Goal: Information Seeking & Learning: Learn about a topic

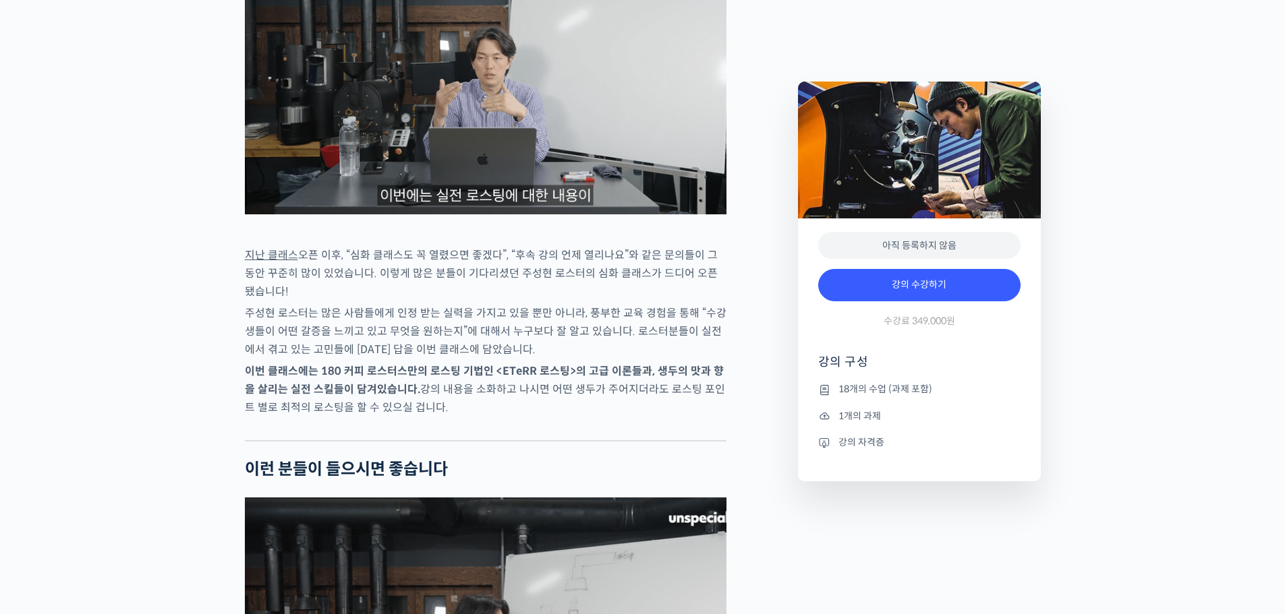
scroll to position [1889, 0]
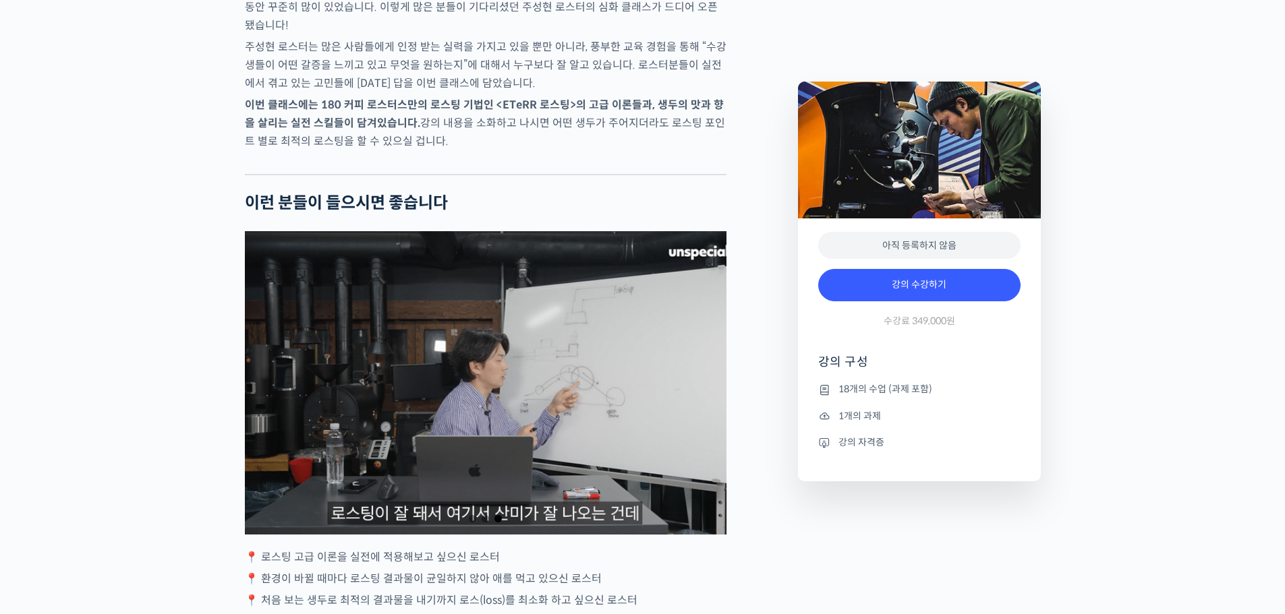
scroll to position [2361, 0]
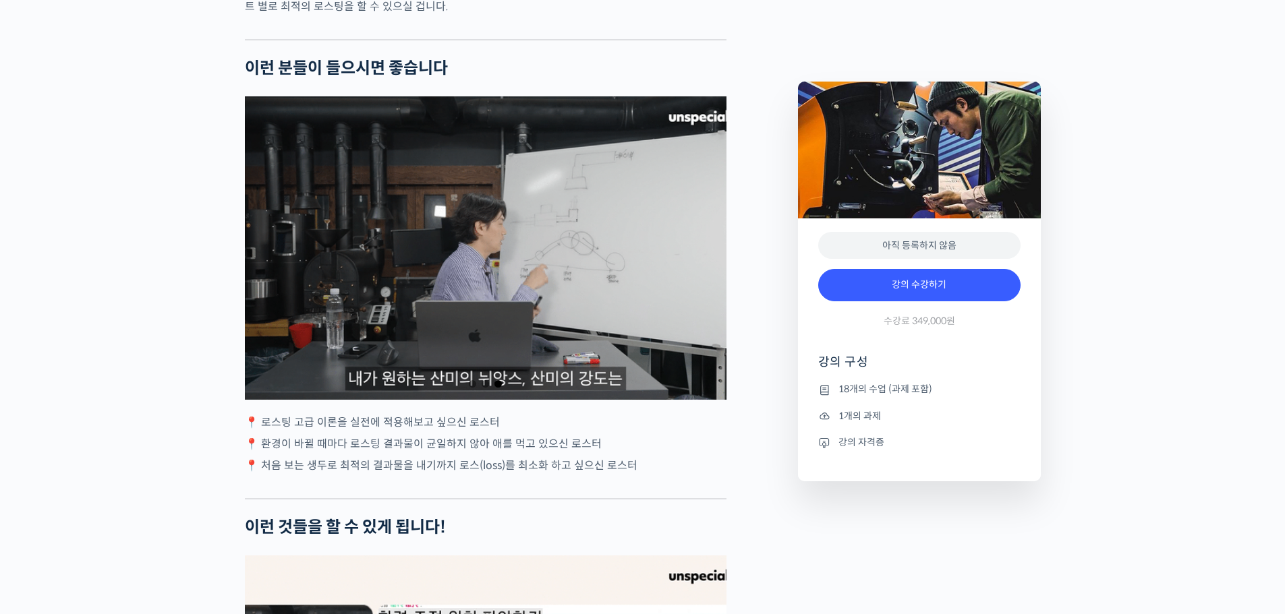
scroll to position [2428, 0]
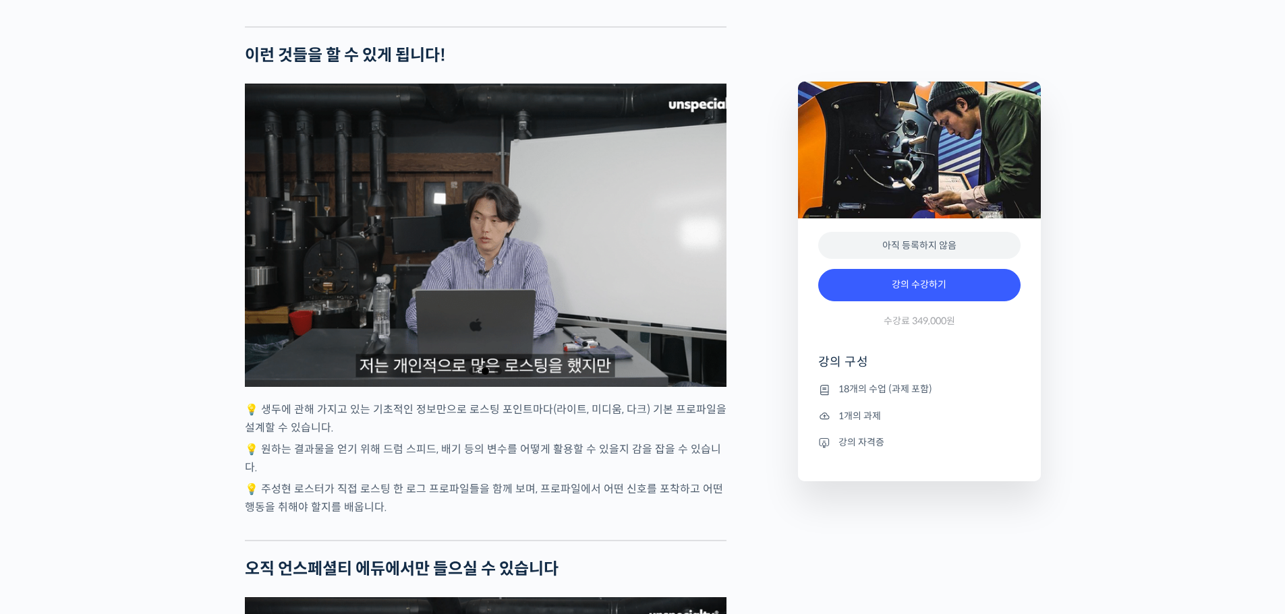
scroll to position [2968, 0]
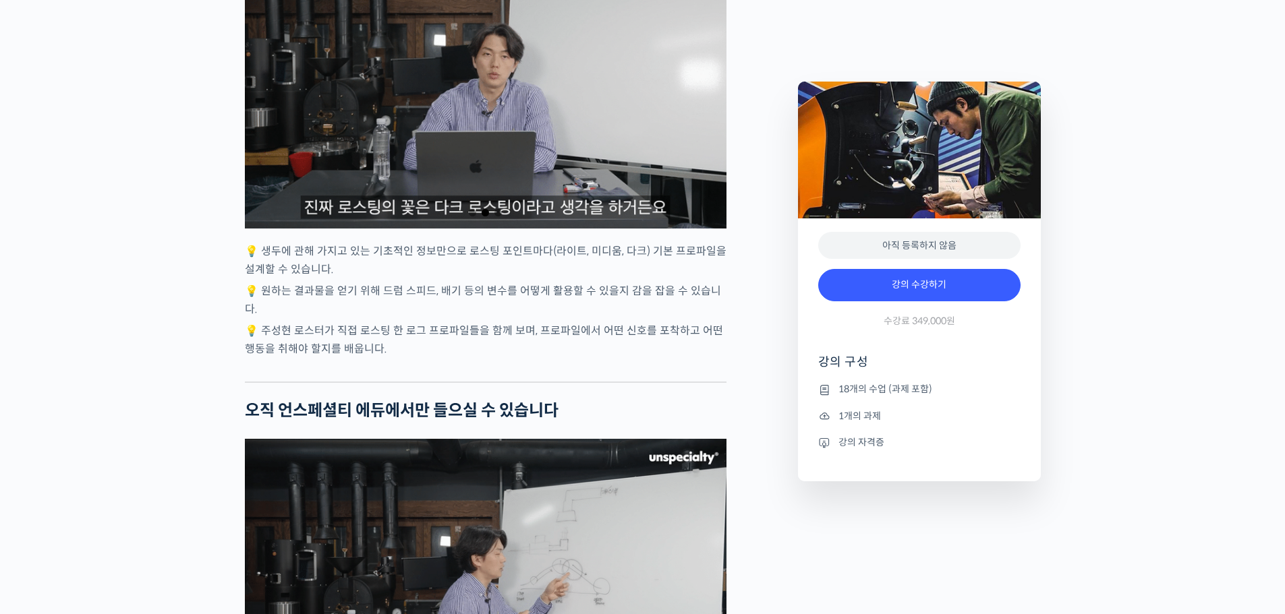
scroll to position [2900, 0]
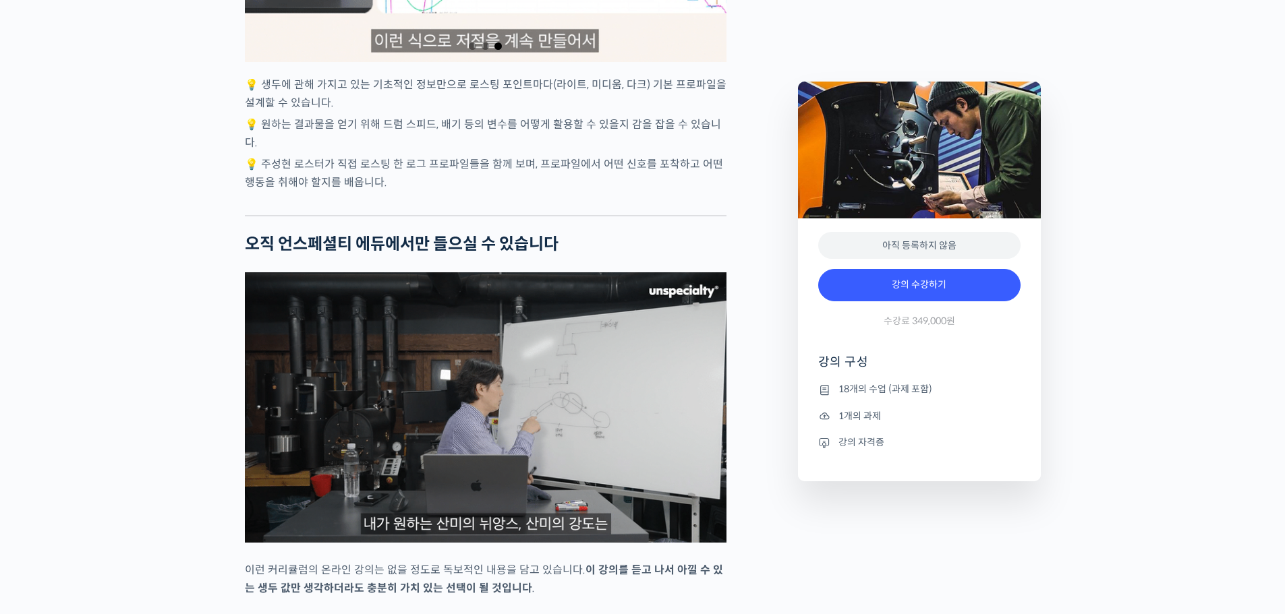
scroll to position [3238, 0]
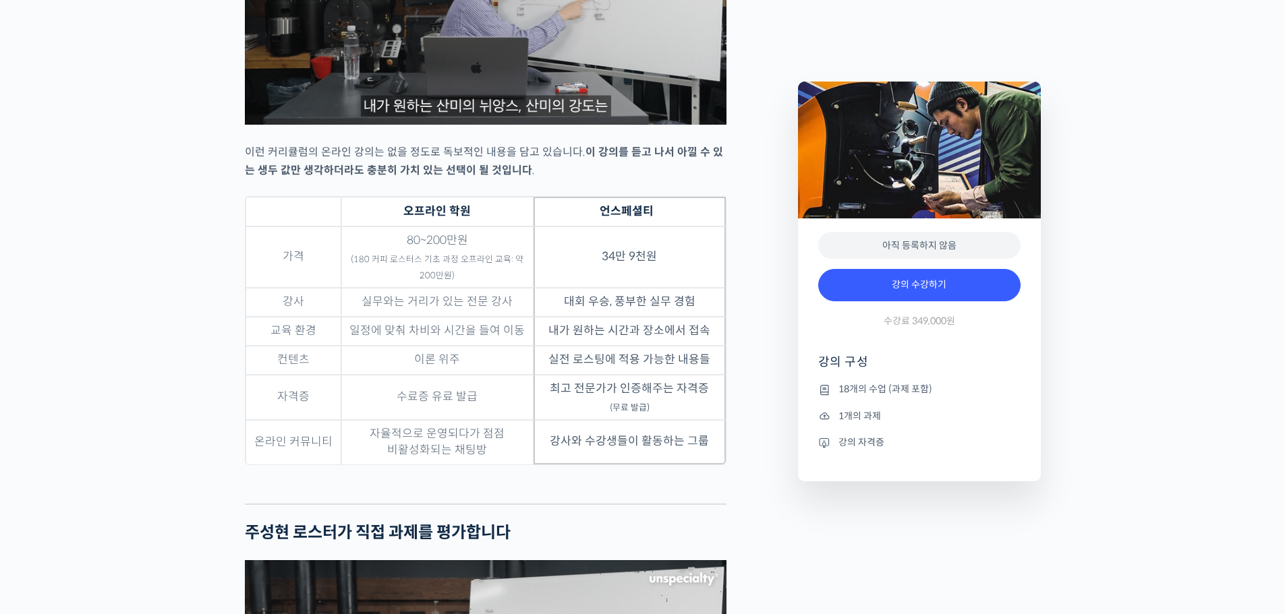
scroll to position [3507, 0]
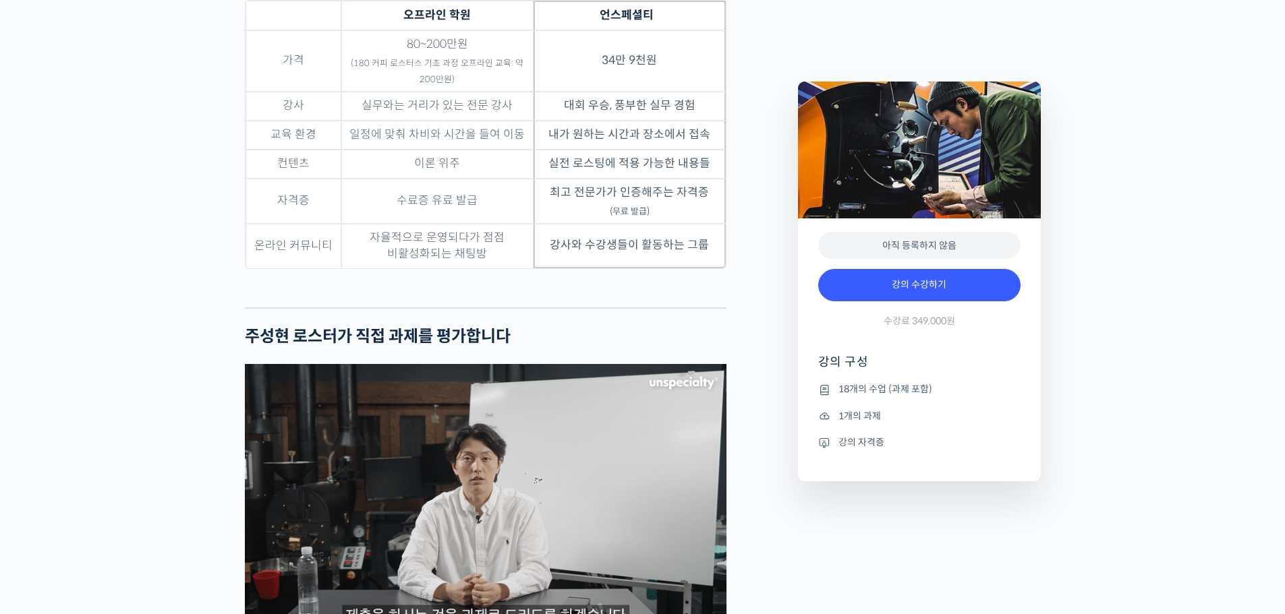
scroll to position [3710, 0]
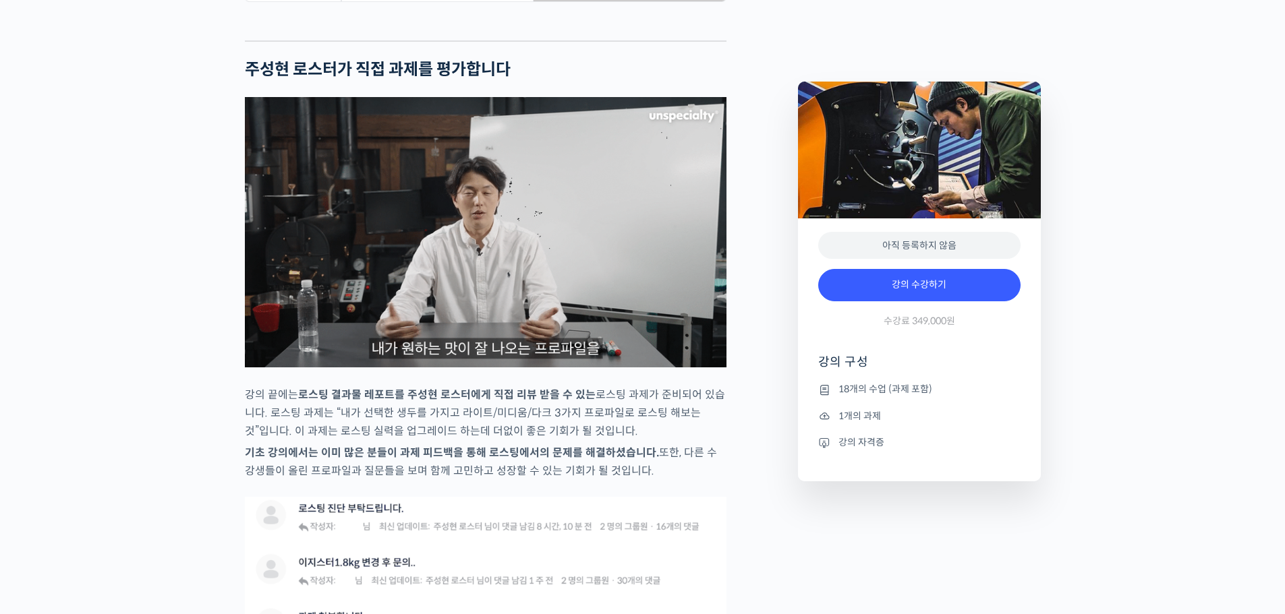
scroll to position [3979, 0]
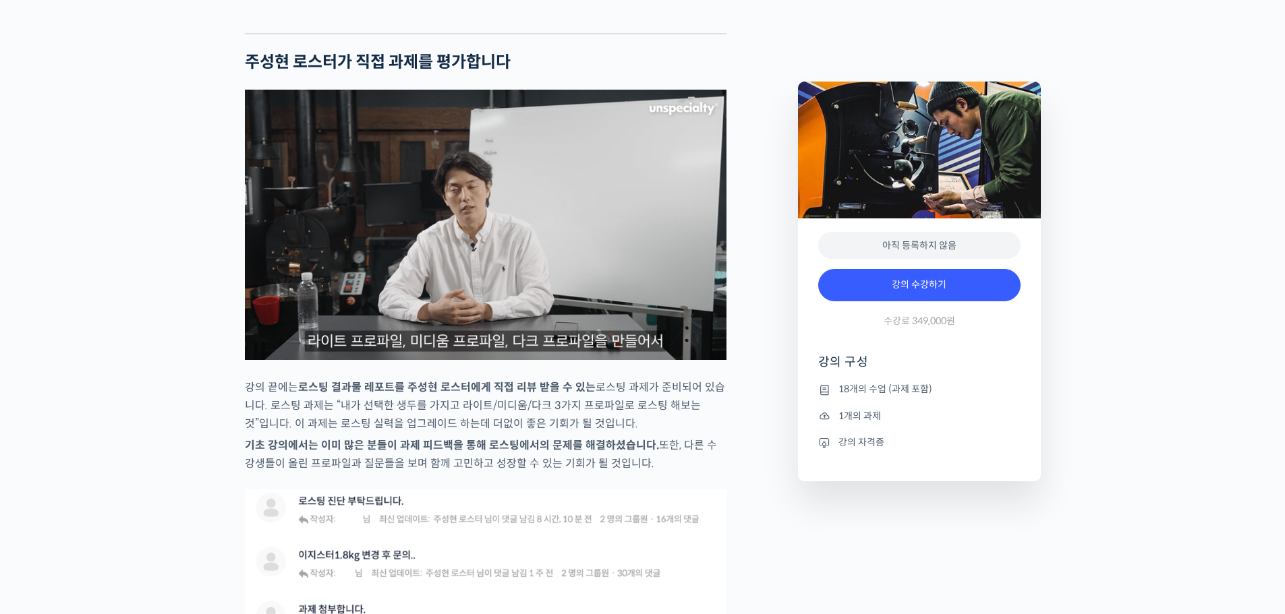
click at [148, 473] on div "ETeRR 로스팅의 모든 것, 국가대표 주성현 로스터의 심화 클래스 강의 상세 내용 확인하기 주성현 로스터를 소개합니다! <180 커피 로스터…" at bounding box center [642, 593] width 1285 height 8034
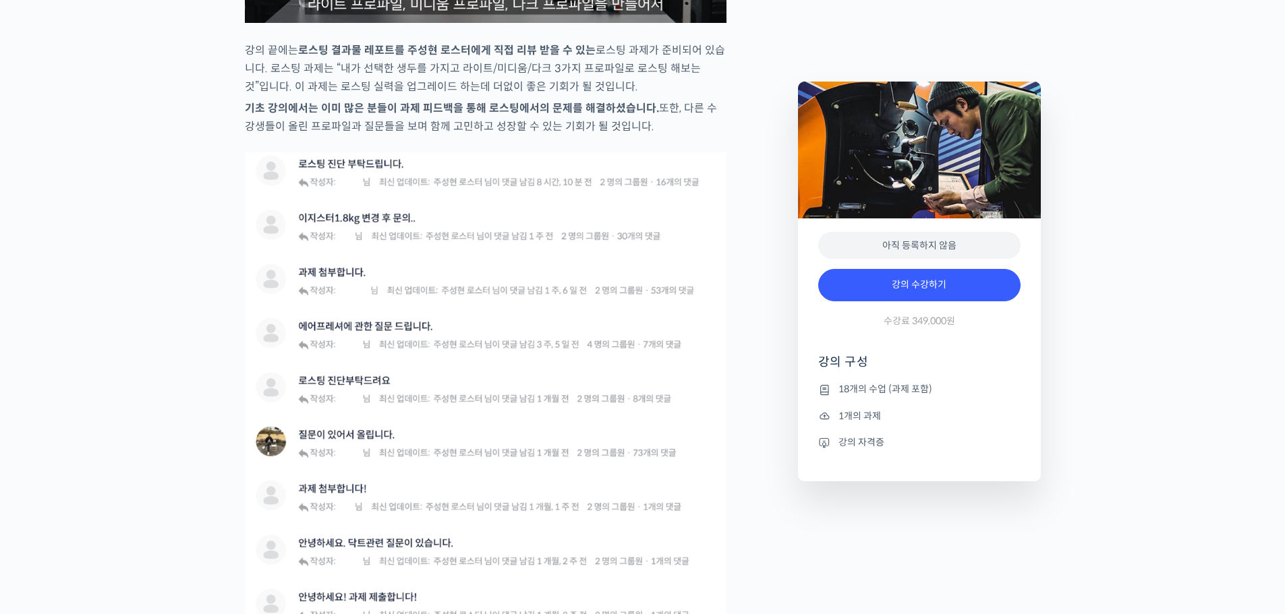
click at [148, 473] on div "ETeRR 로스팅의 모든 것, 국가대표 주성현 로스터의 심화 클래스 강의 상세 내용 확인하기 주성현 로스터를 소개합니다! <180 커피 로스터…" at bounding box center [642, 256] width 1285 height 8034
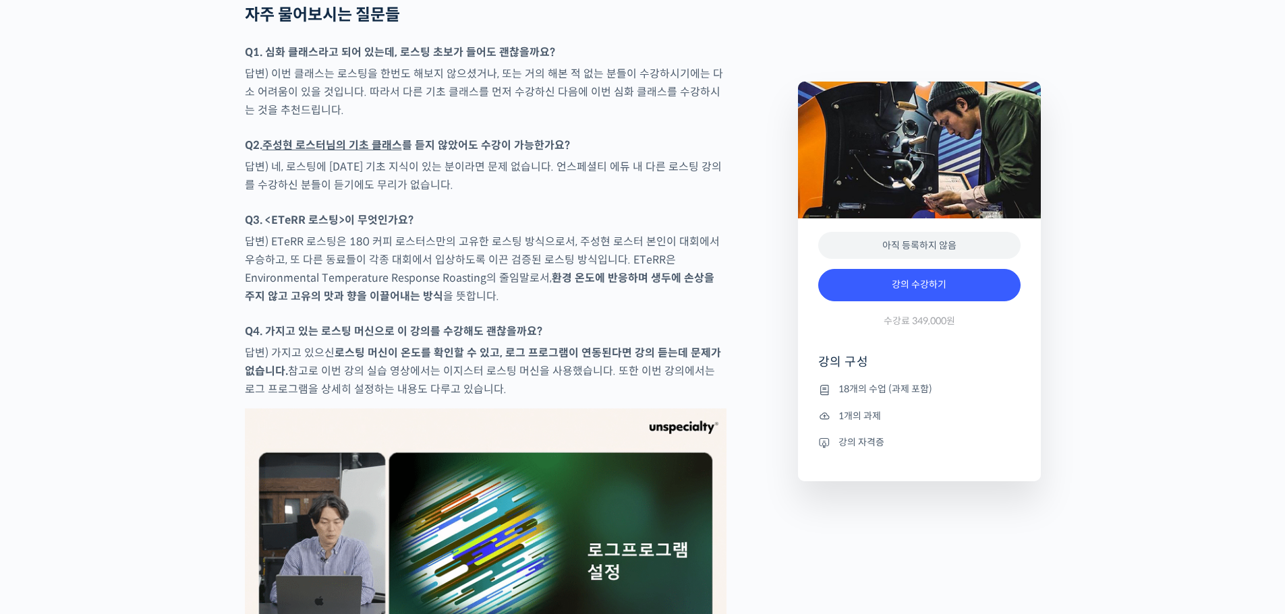
scroll to position [6003, 0]
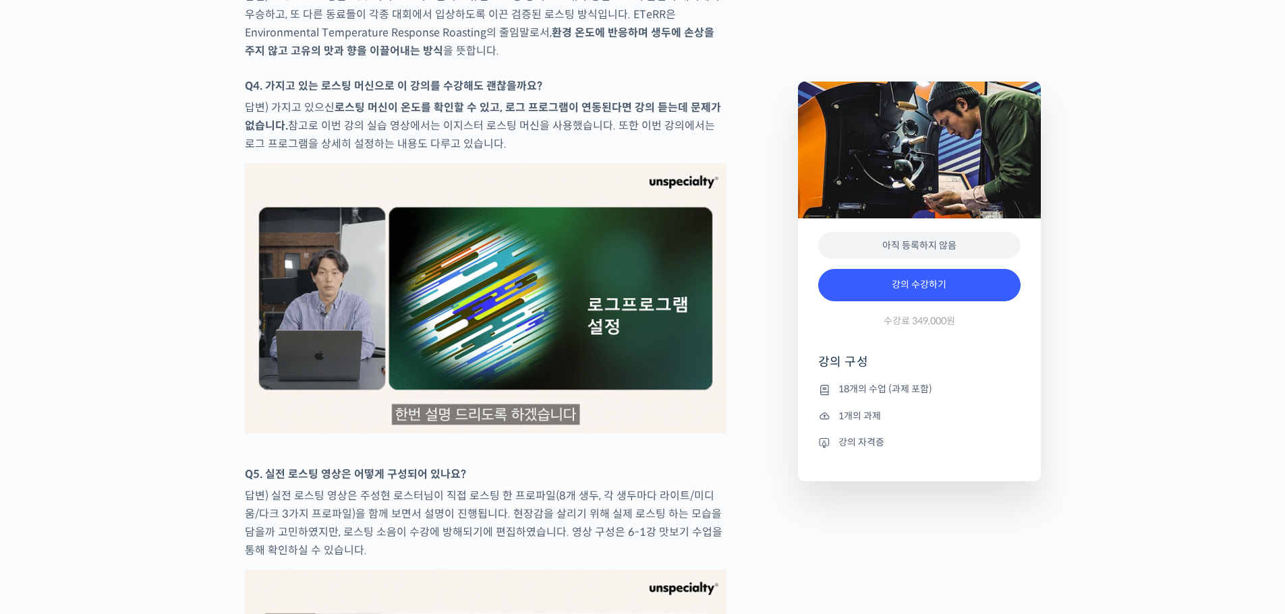
scroll to position [6408, 0]
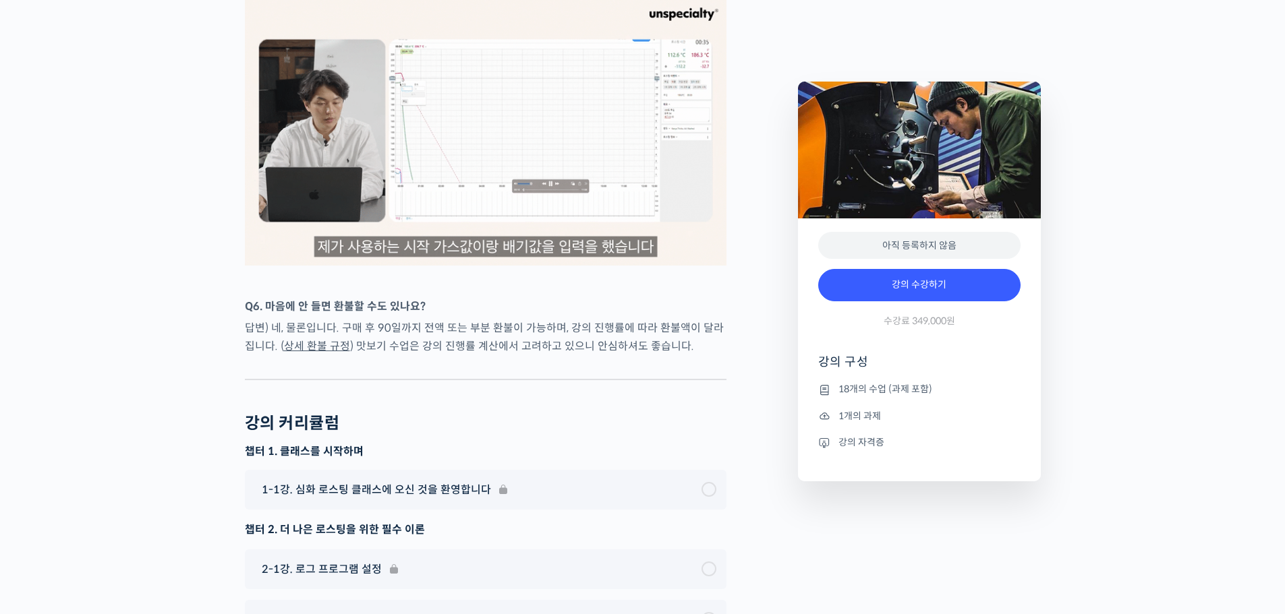
scroll to position [7082, 0]
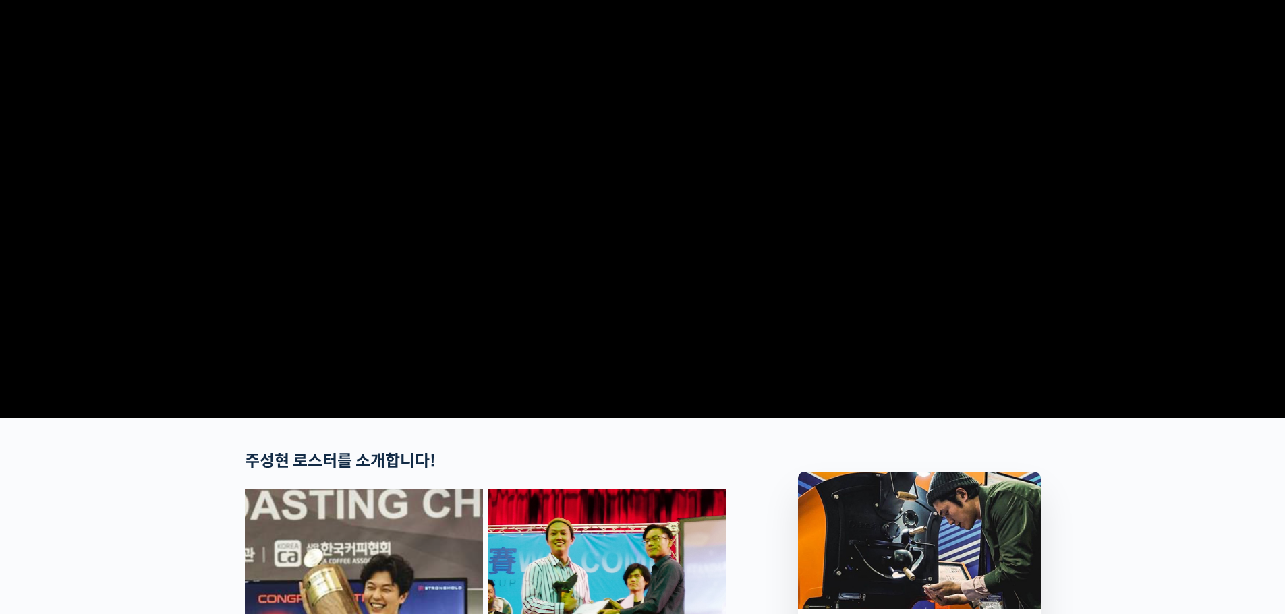
scroll to position [0, 0]
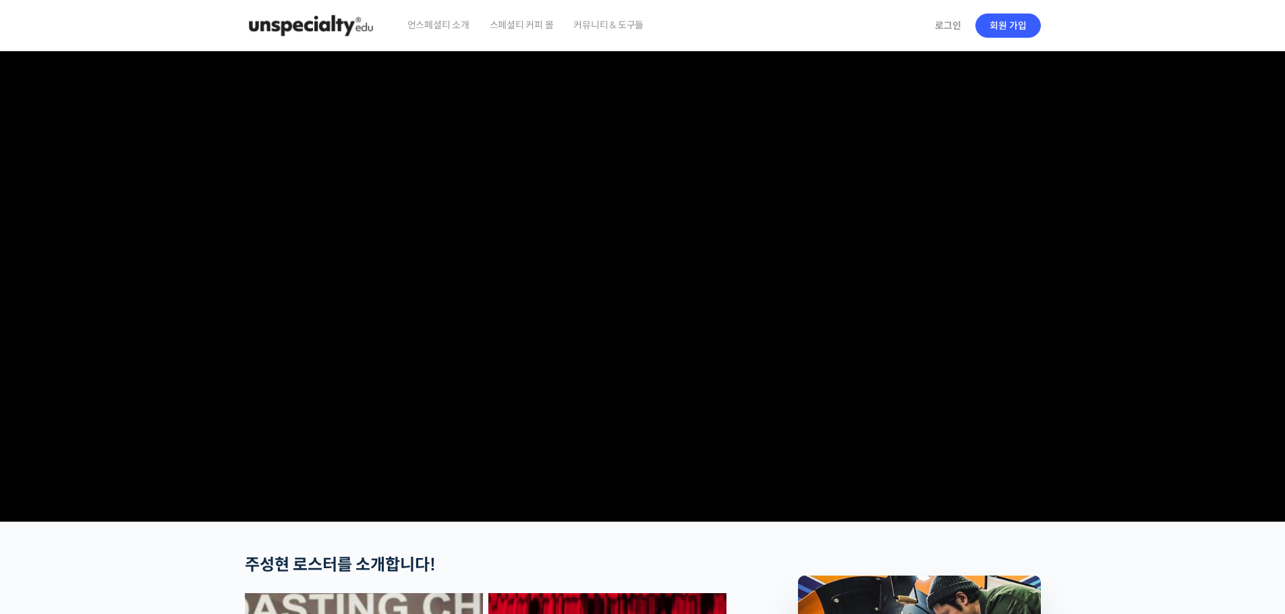
click at [333, 26] on img at bounding box center [311, 25] width 132 height 40
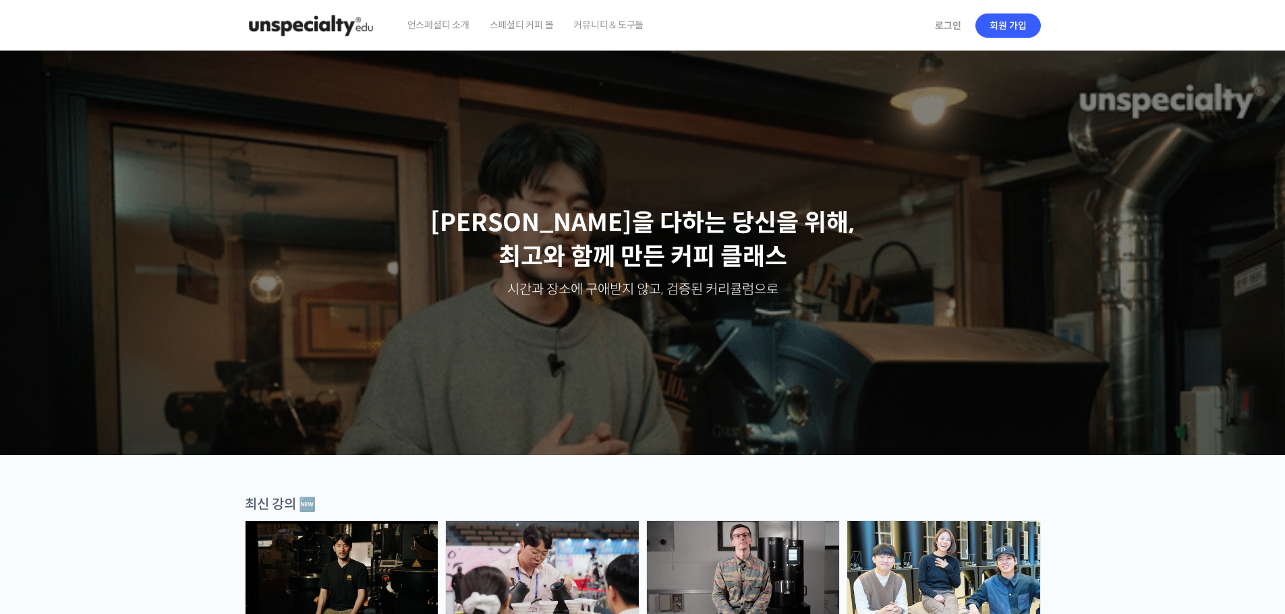
scroll to position [337, 0]
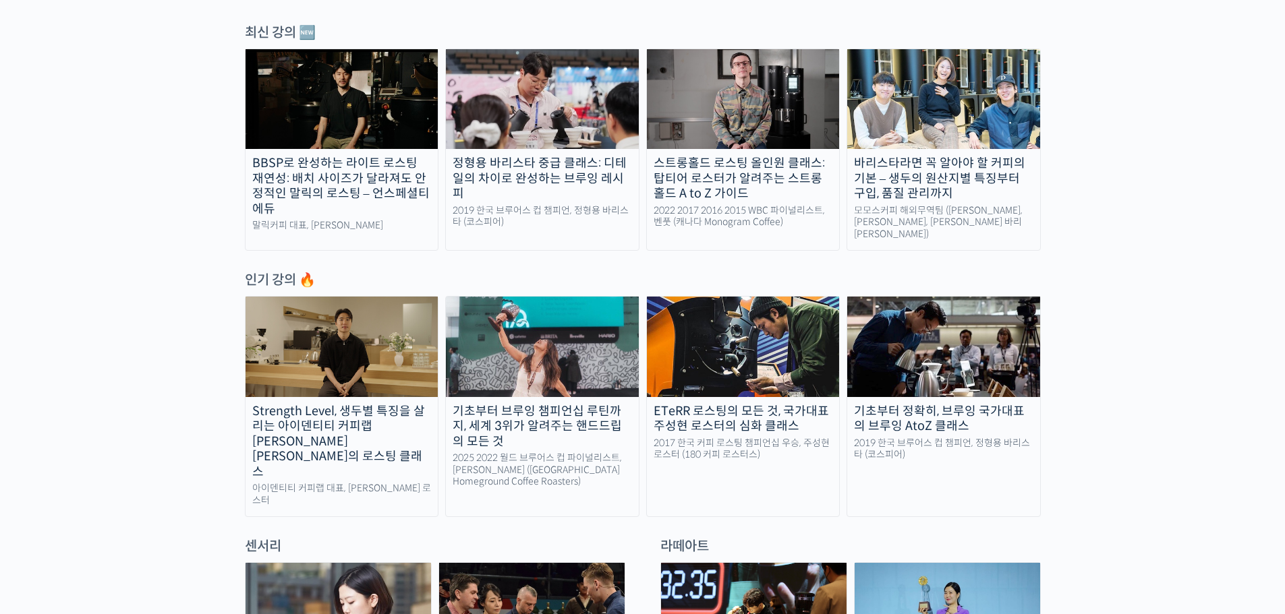
scroll to position [742, 0]
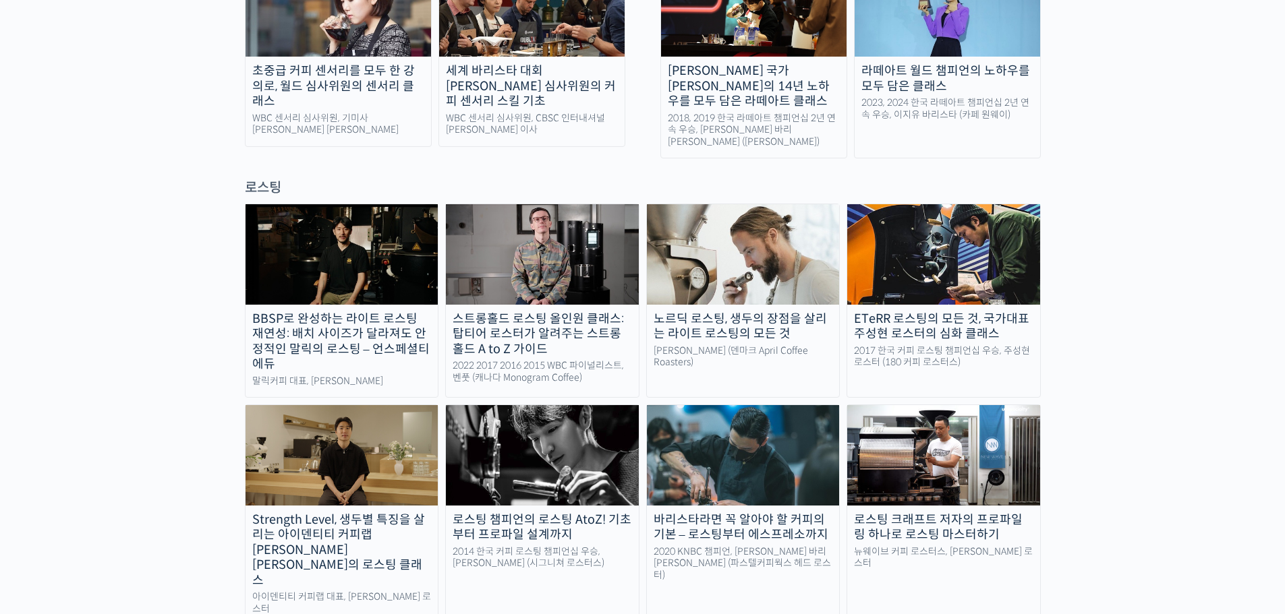
scroll to position [1079, 0]
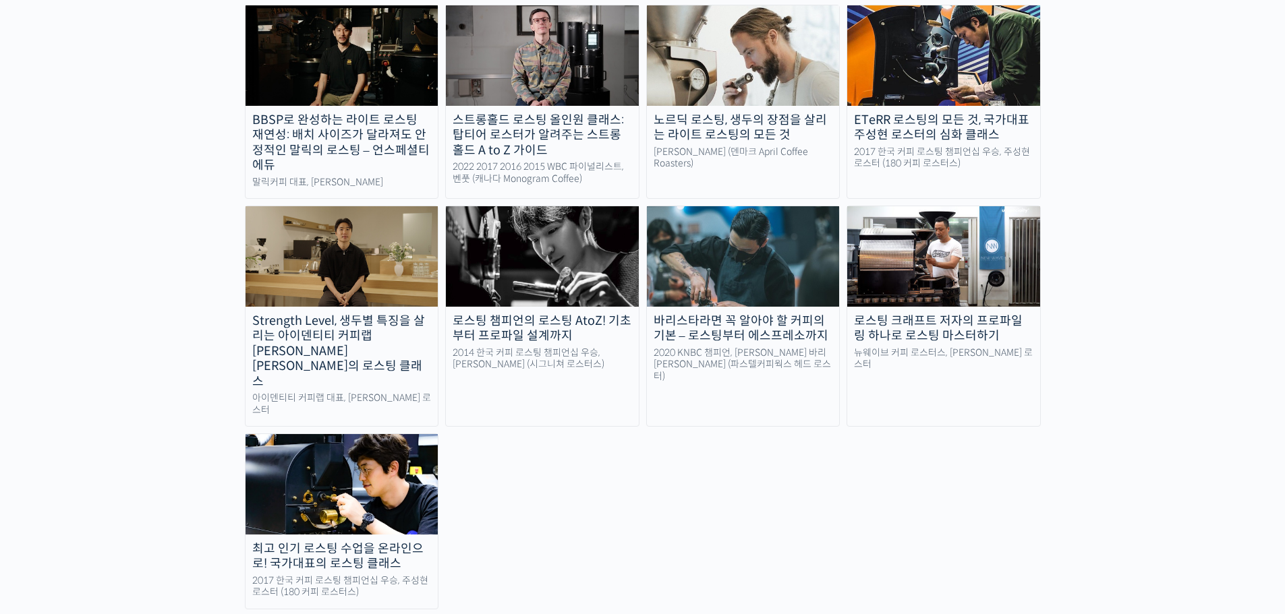
scroll to position [1214, 0]
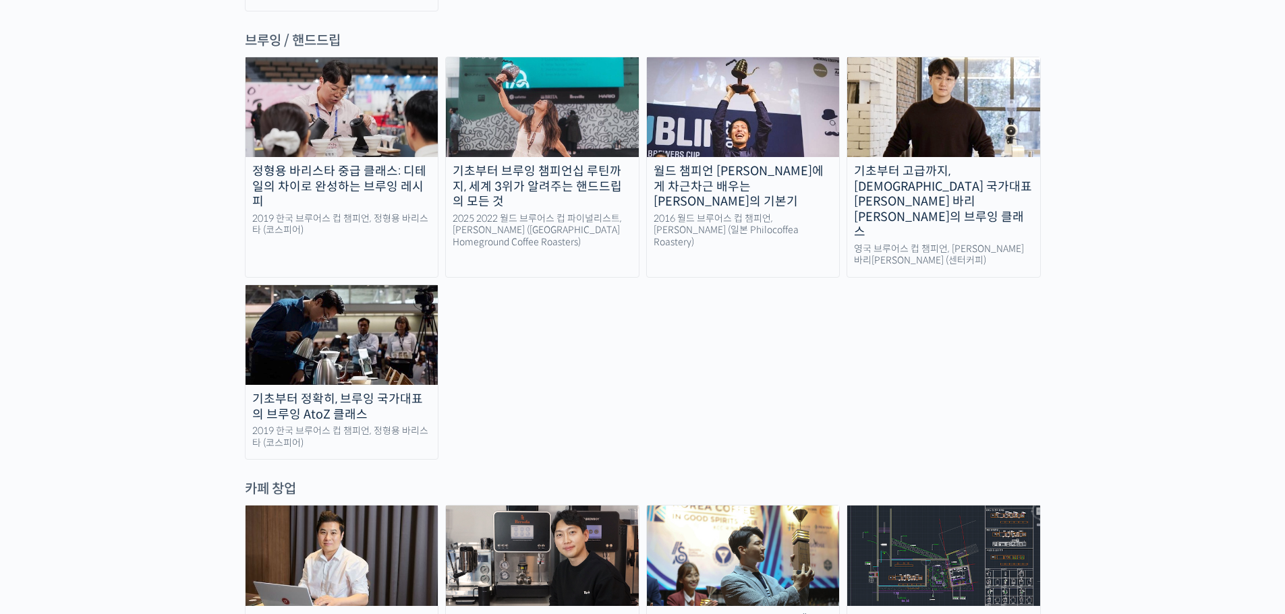
scroll to position [2496, 0]
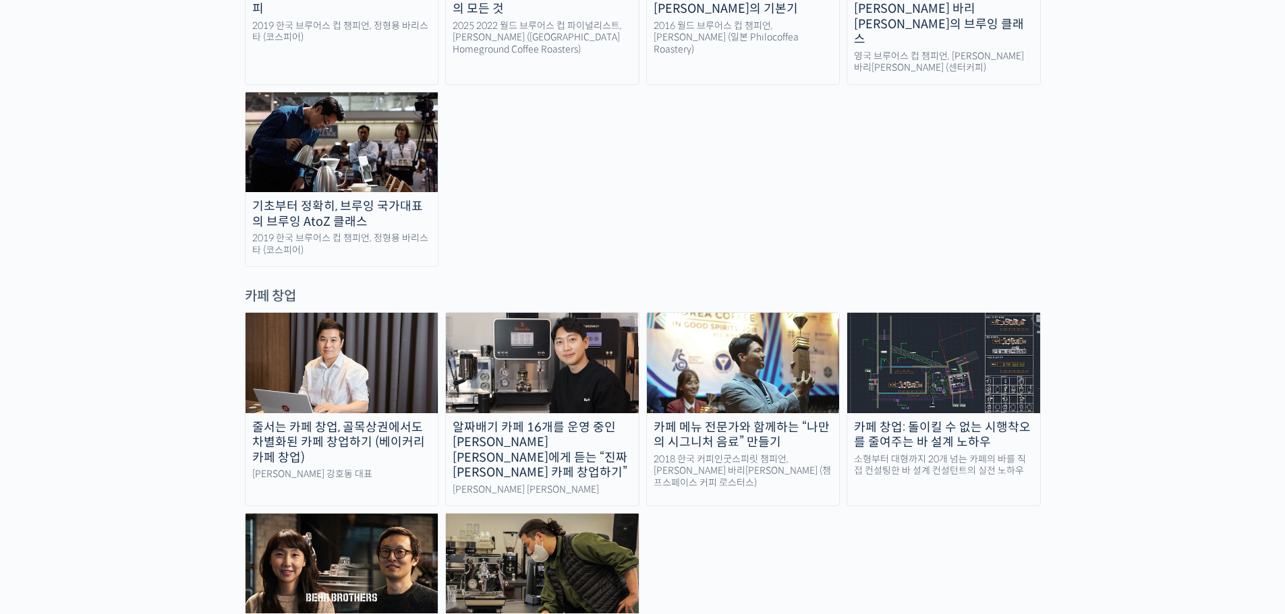
click at [117, 462] on div "랜딩 페이지 최선을 다하는 당신을 위해, 최고와 함께 만든 커피 클래스 시간과 장소에 구애받지 않고, 검증된 커리큘럼으로 주성현 로스터님 Be…" at bounding box center [642, 55] width 1285 height 4998
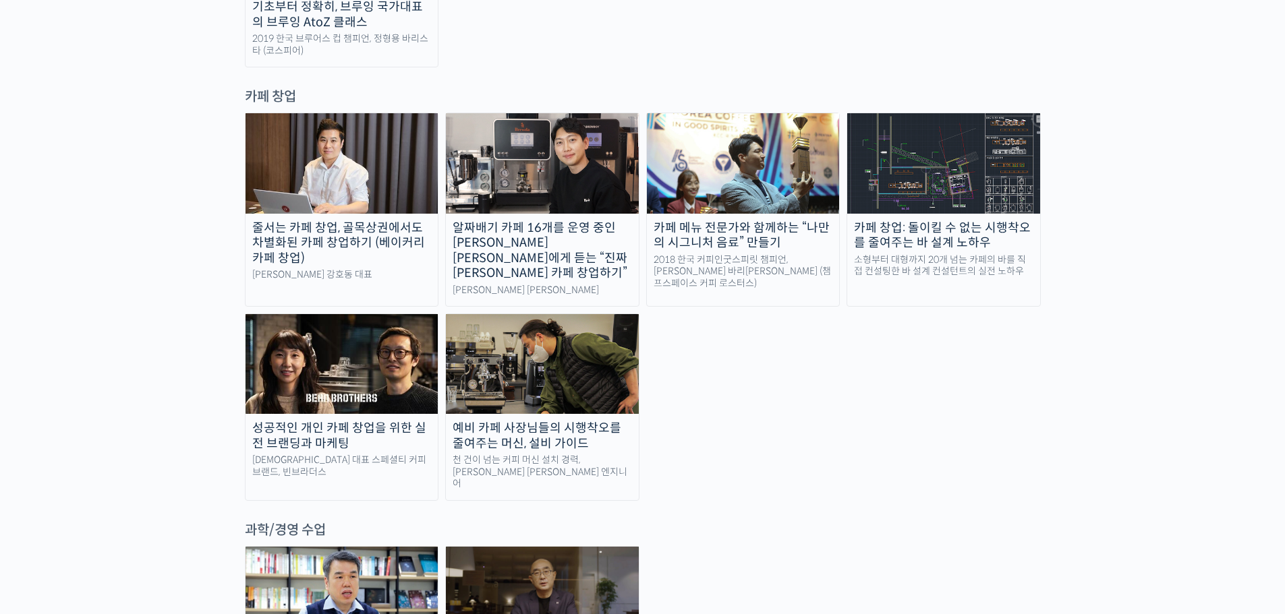
scroll to position [2698, 0]
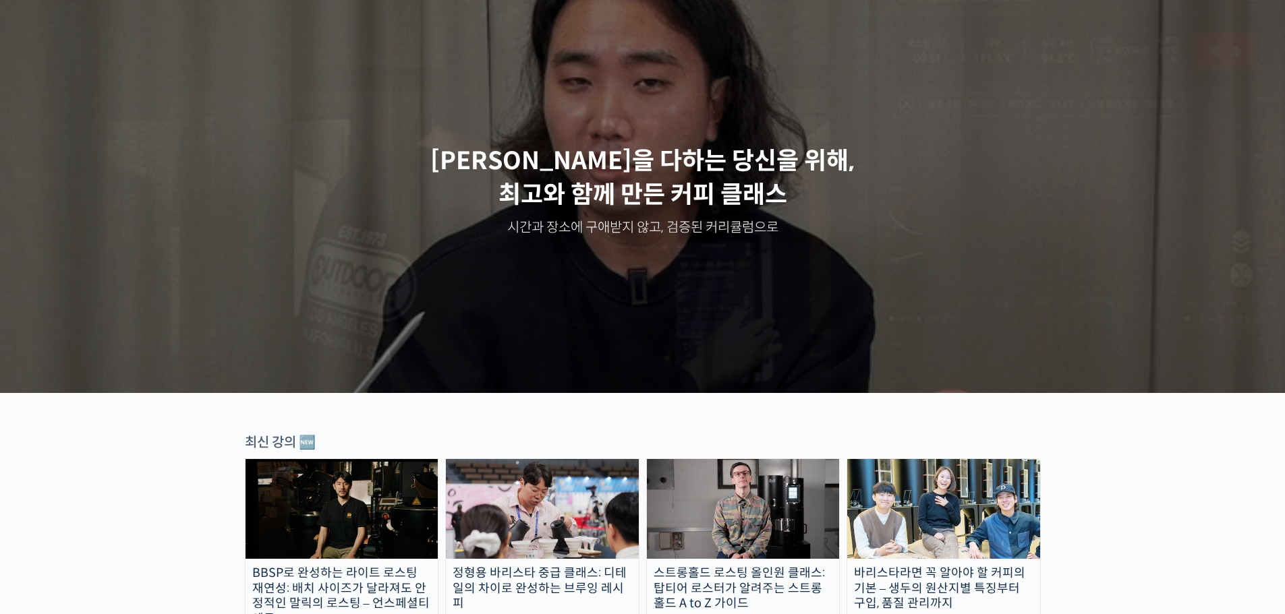
scroll to position [0, 0]
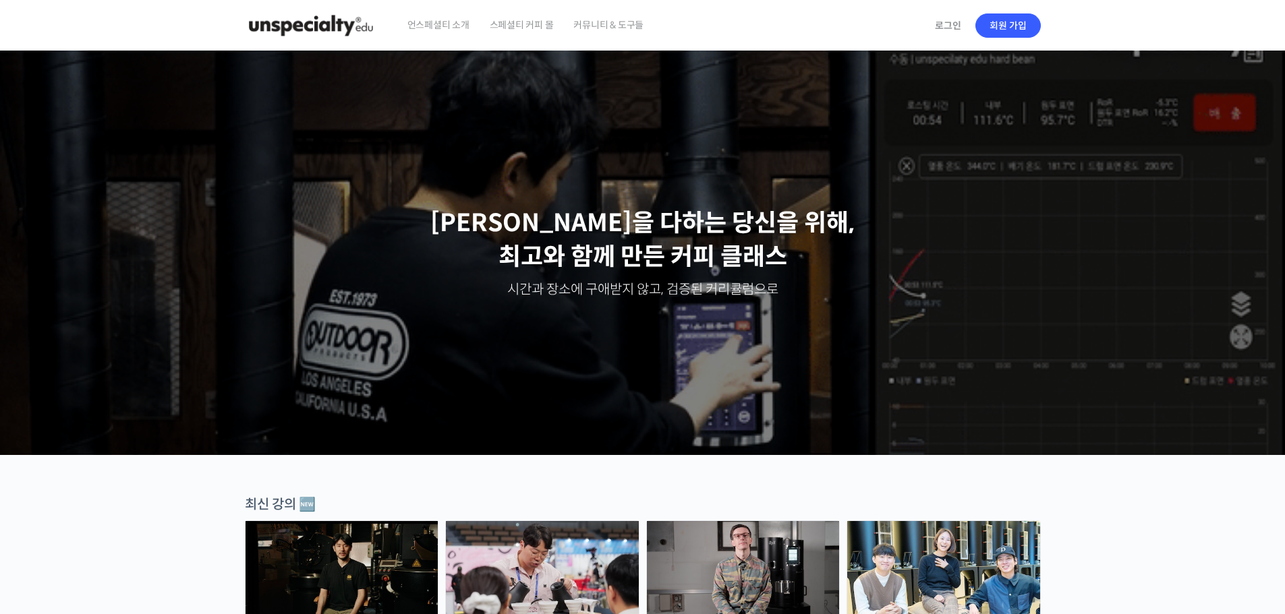
click at [542, 20] on span "스페셜티 커피 몰" at bounding box center [522, 24] width 64 height 51
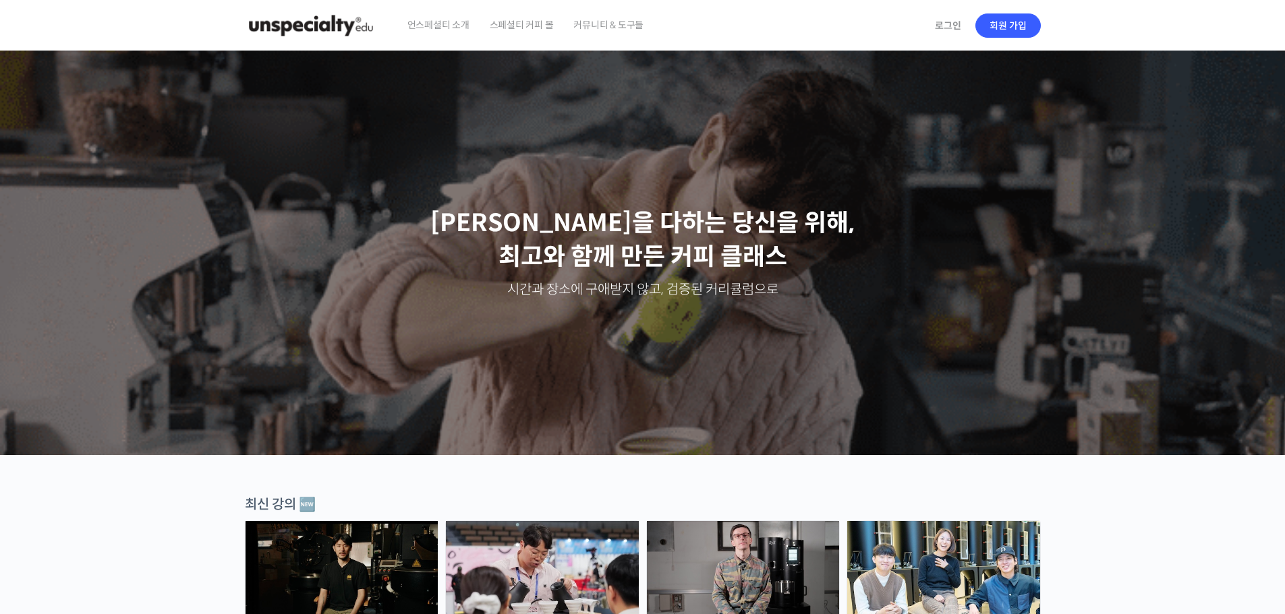
click at [527, 34] on span "스페셜티 커피 몰" at bounding box center [522, 24] width 64 height 51
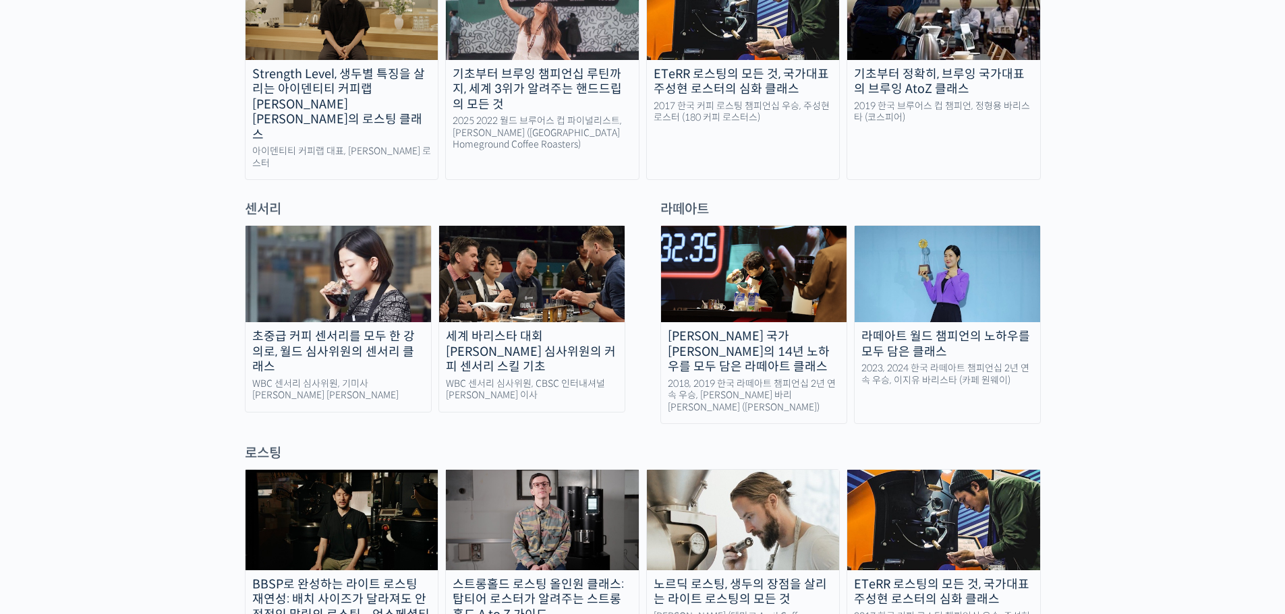
scroll to position [1012, 0]
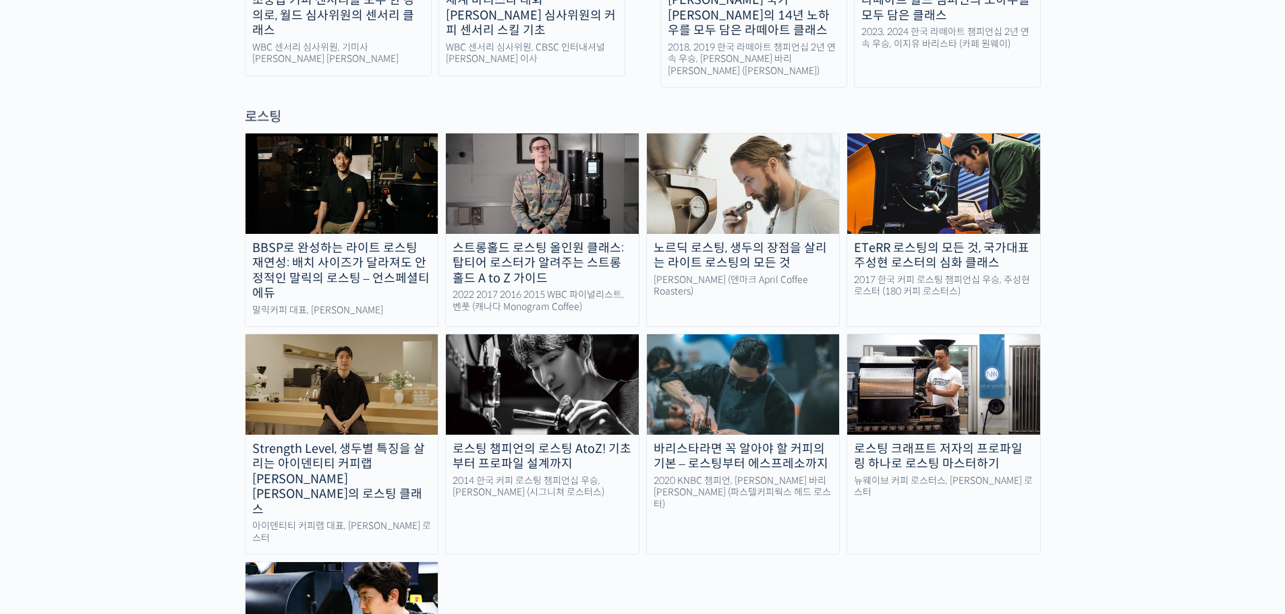
scroll to position [1147, 0]
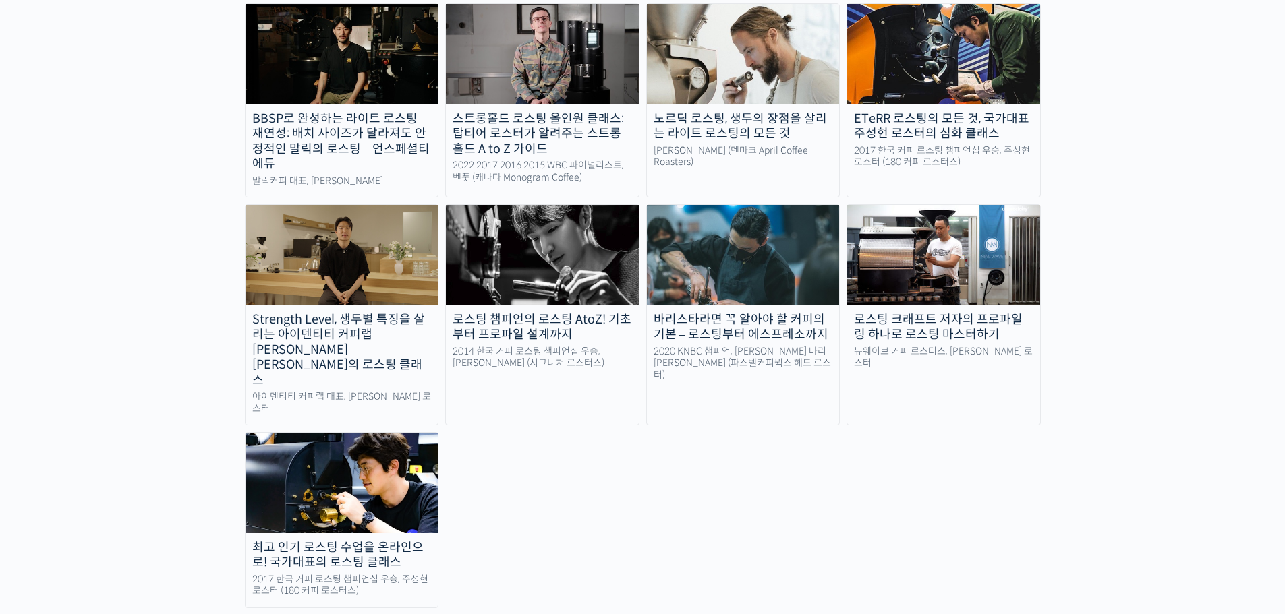
scroll to position [1282, 0]
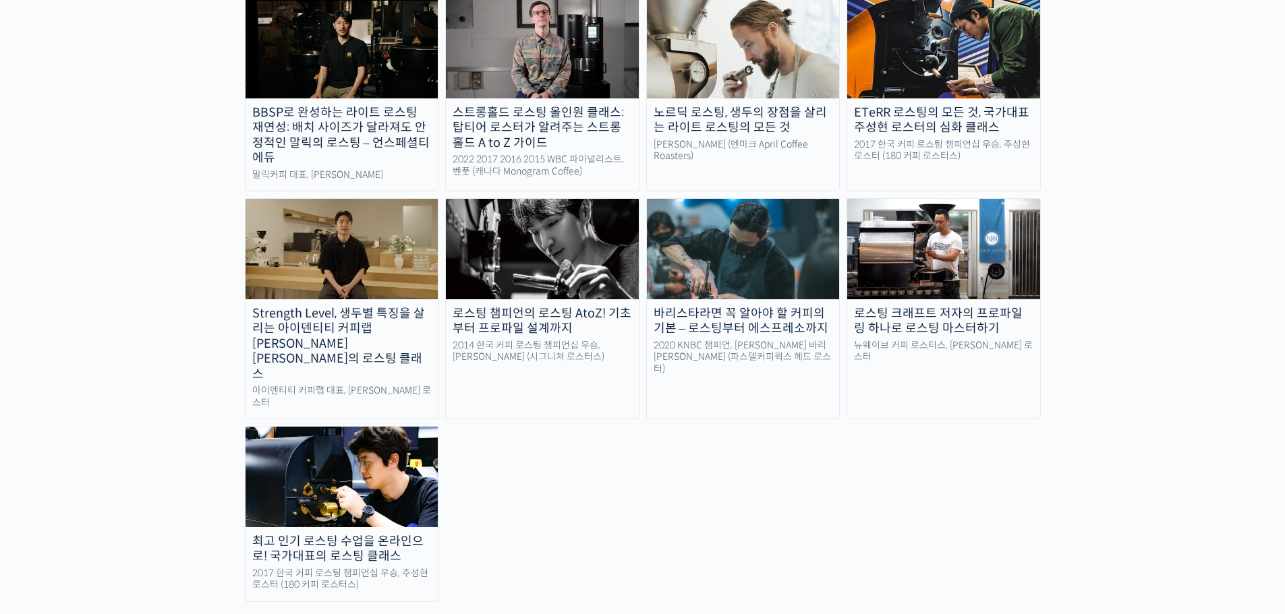
click at [316, 427] on img at bounding box center [342, 477] width 193 height 100
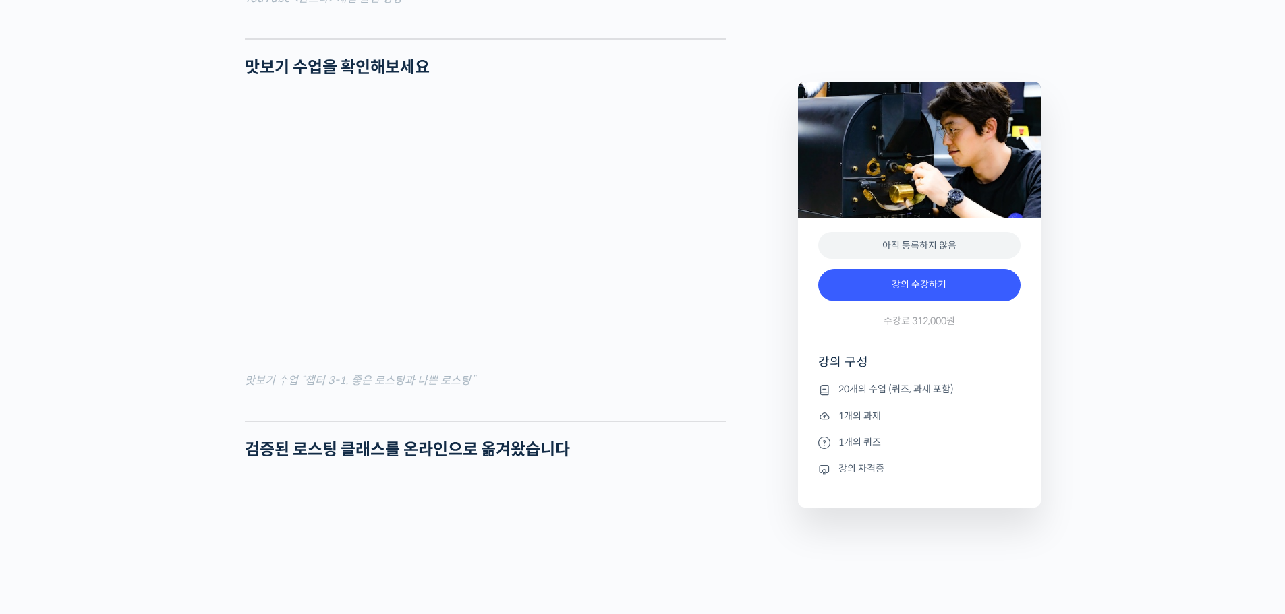
scroll to position [1349, 0]
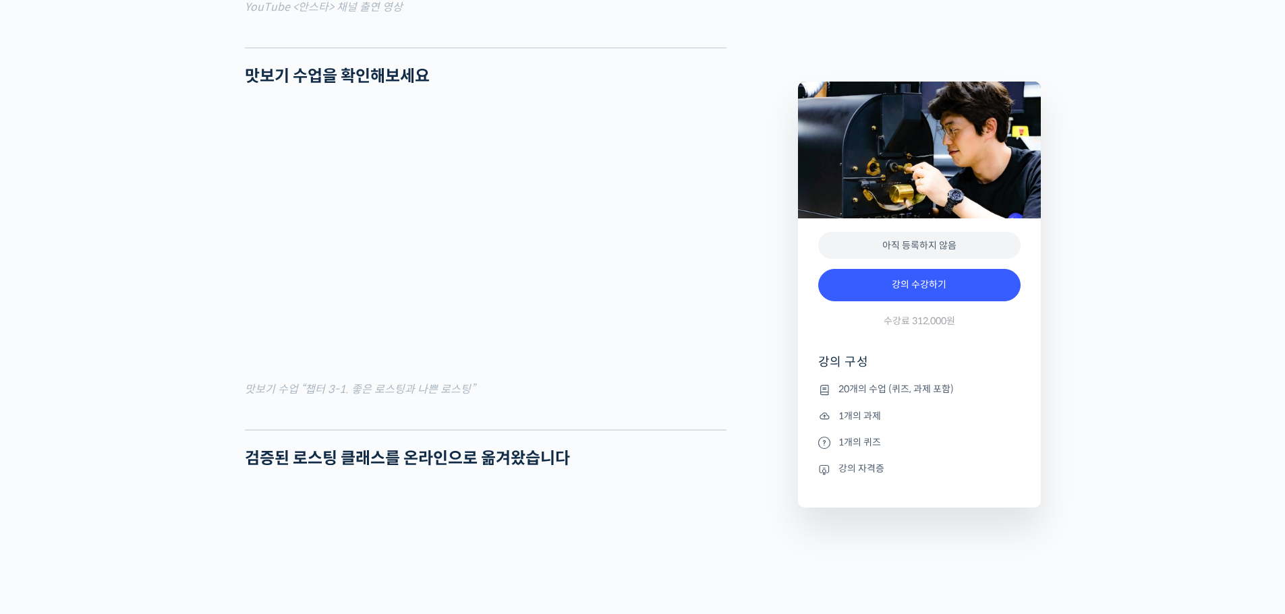
drag, startPoint x: 159, startPoint y: 369, endPoint x: 285, endPoint y: 363, distance: 125.6
drag, startPoint x: 1175, startPoint y: 289, endPoint x: 1178, endPoint y: 282, distance: 7.5
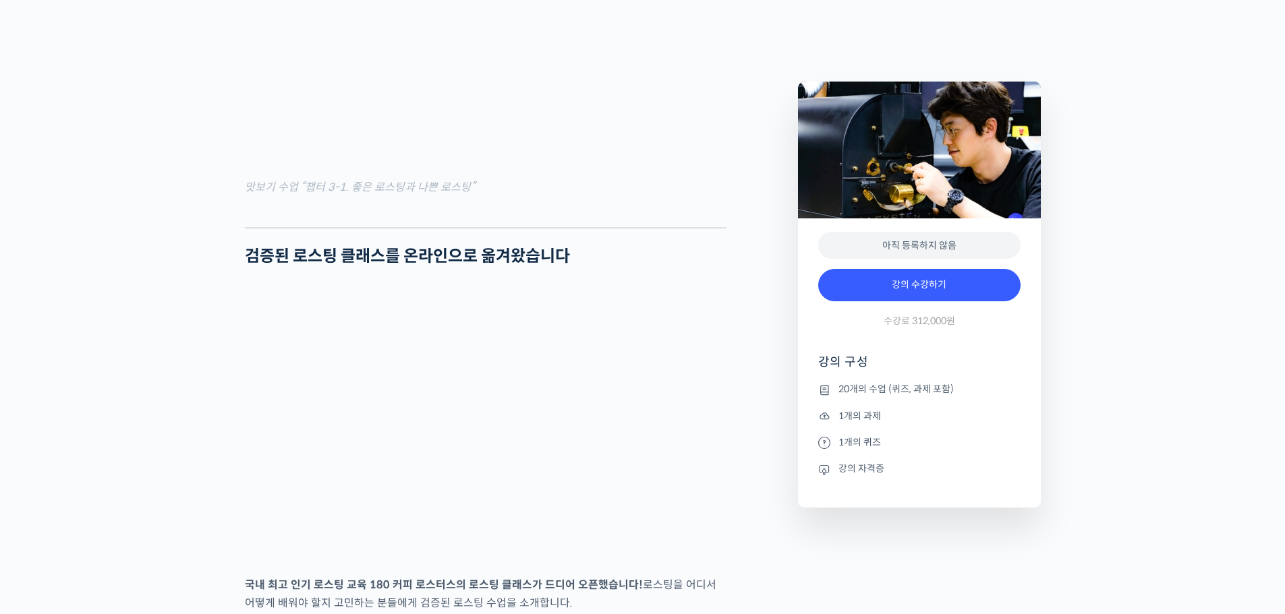
scroll to position [1821, 0]
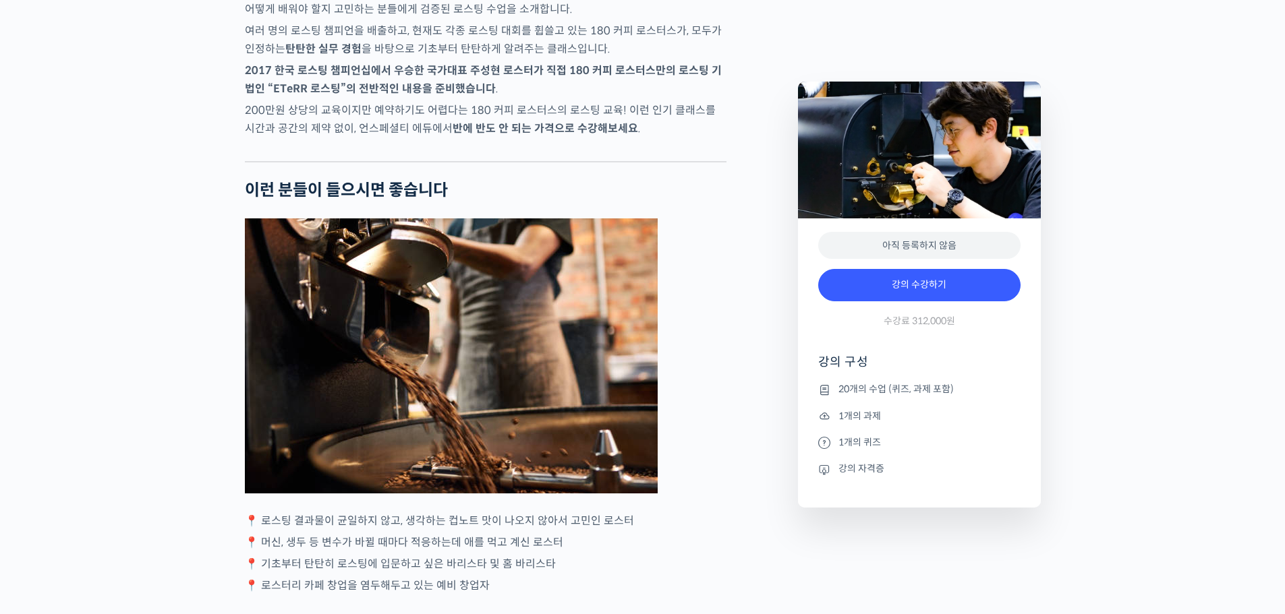
scroll to position [2158, 0]
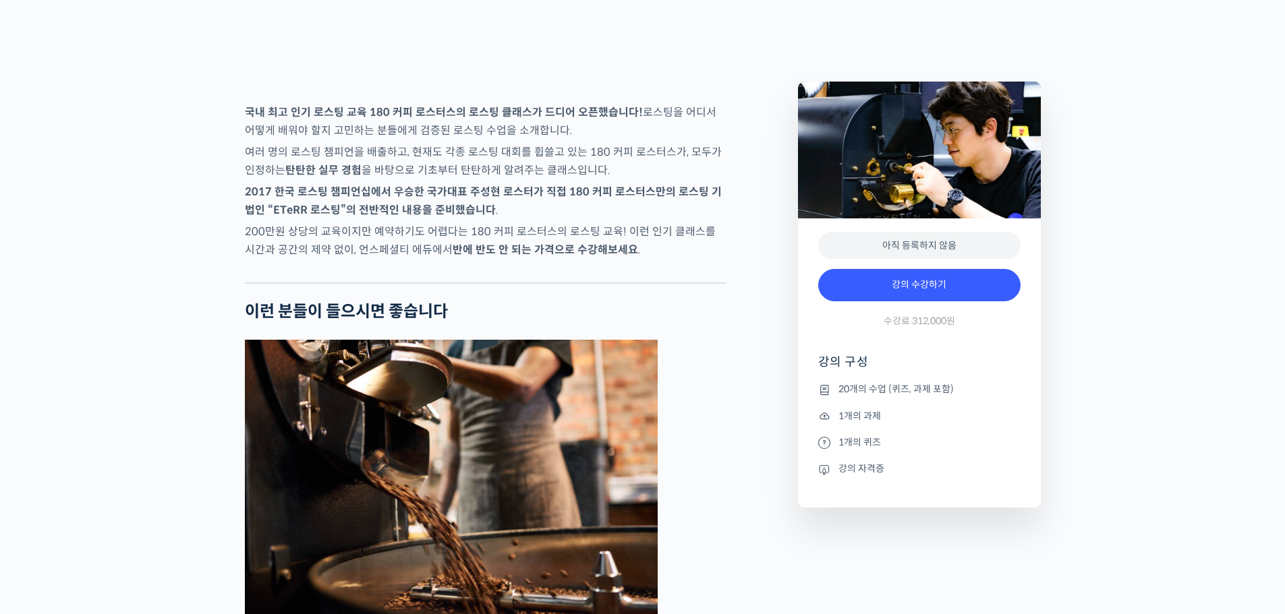
scroll to position [2023, 0]
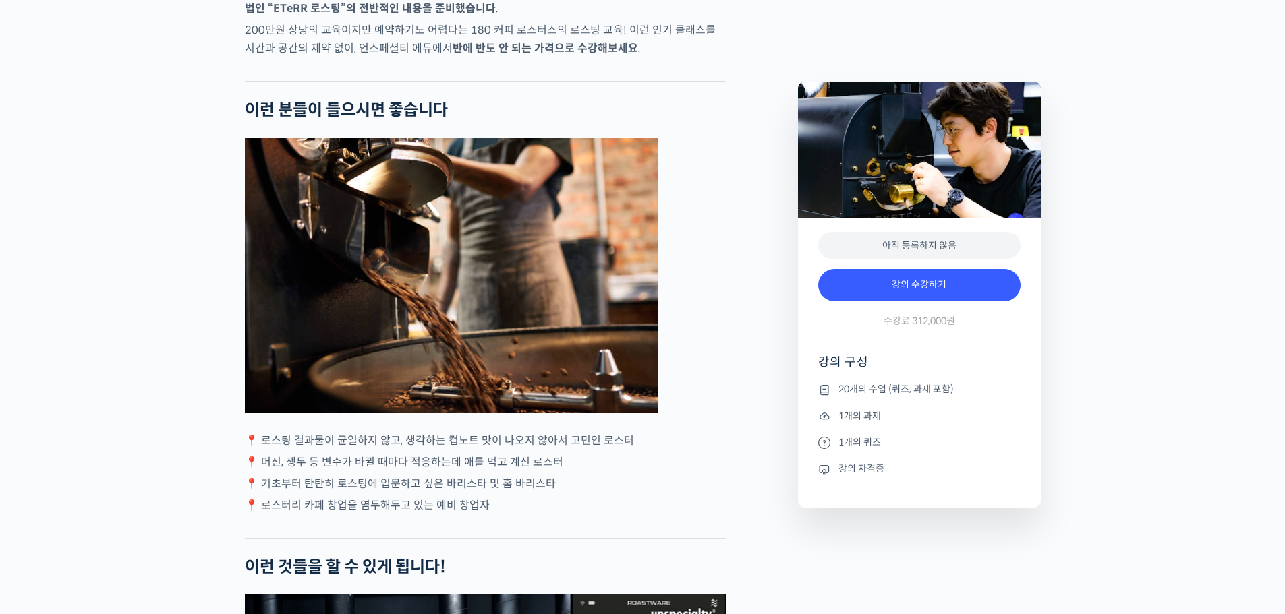
scroll to position [2428, 0]
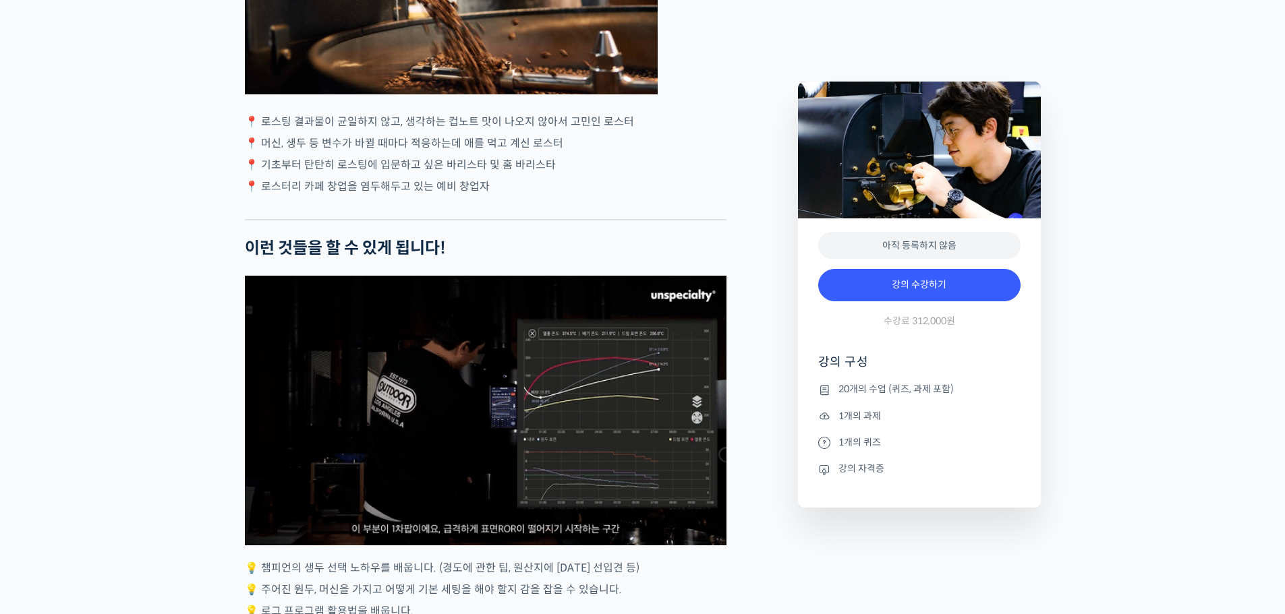
scroll to position [2765, 0]
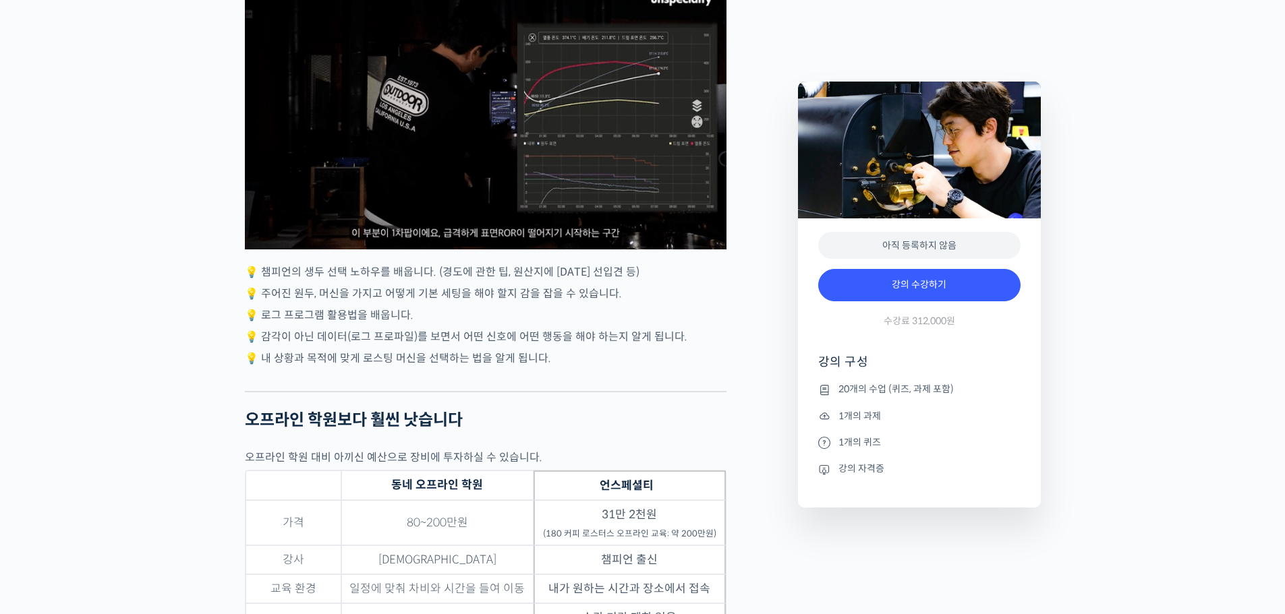
scroll to position [2900, 0]
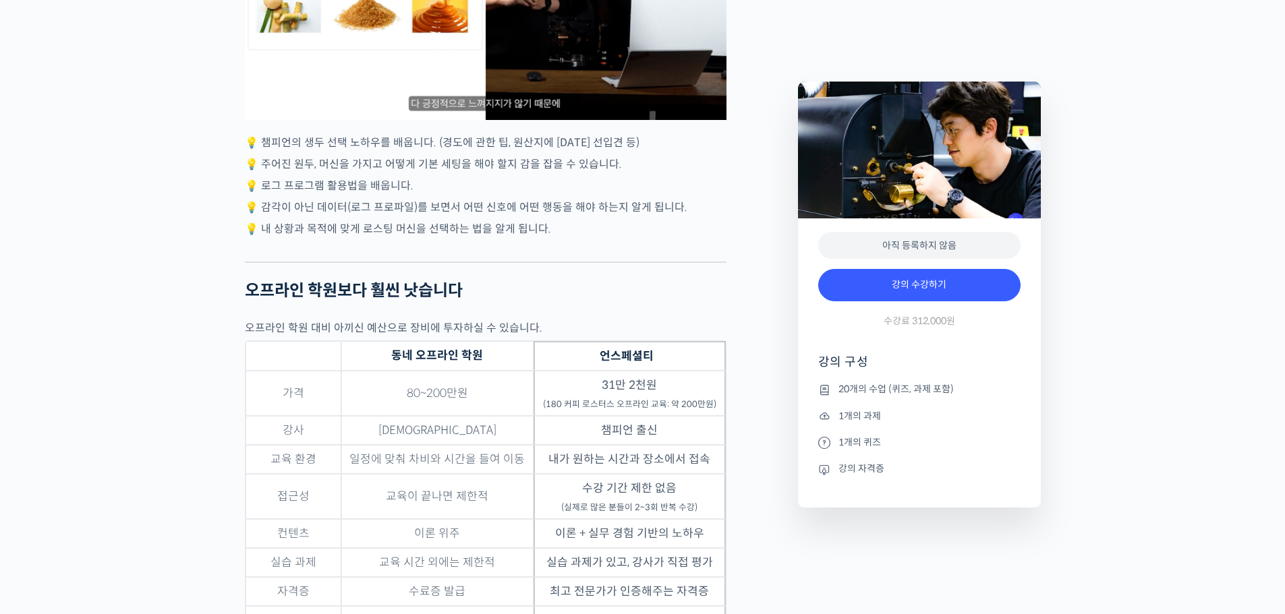
scroll to position [3035, 0]
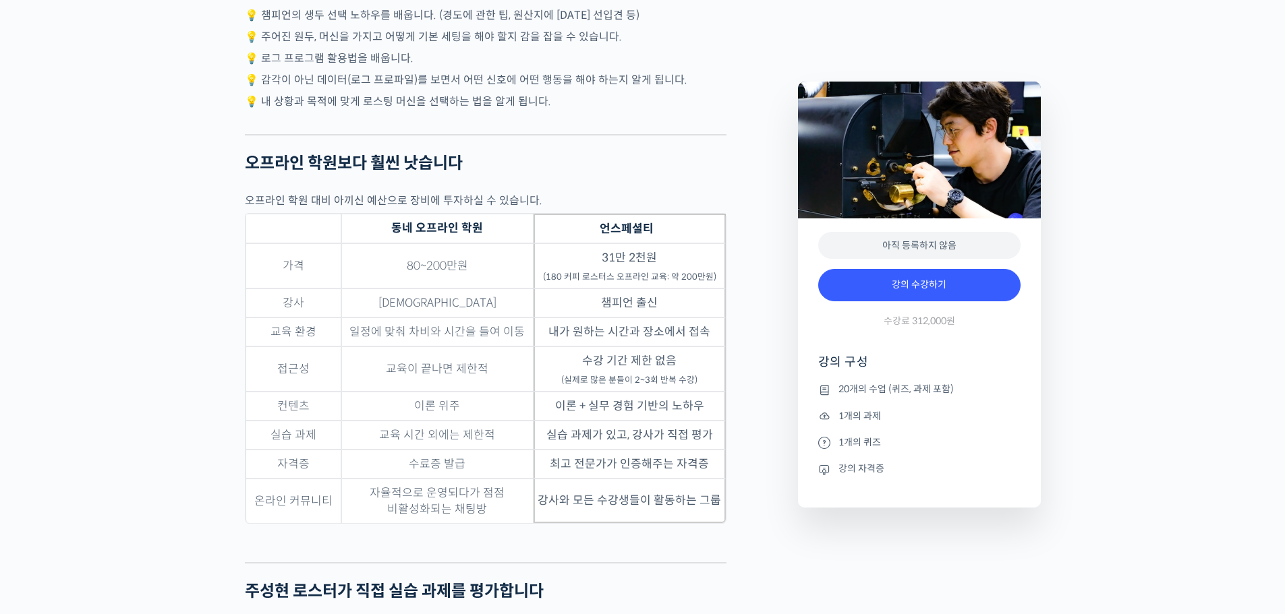
scroll to position [3170, 0]
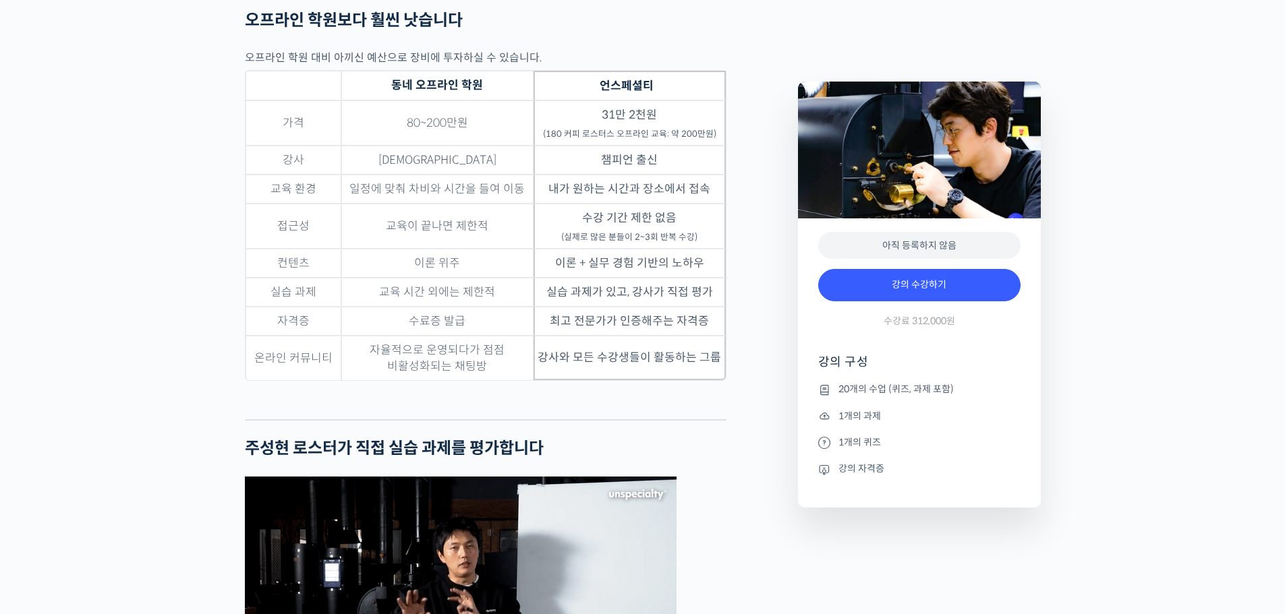
scroll to position [3305, 0]
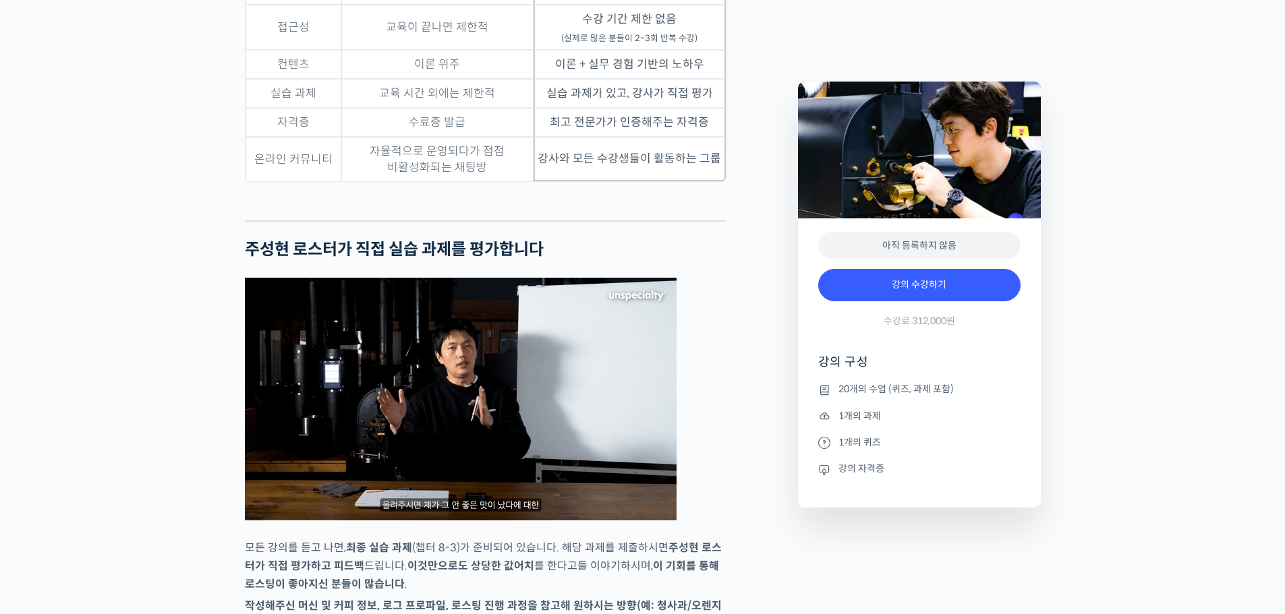
scroll to position [3642, 0]
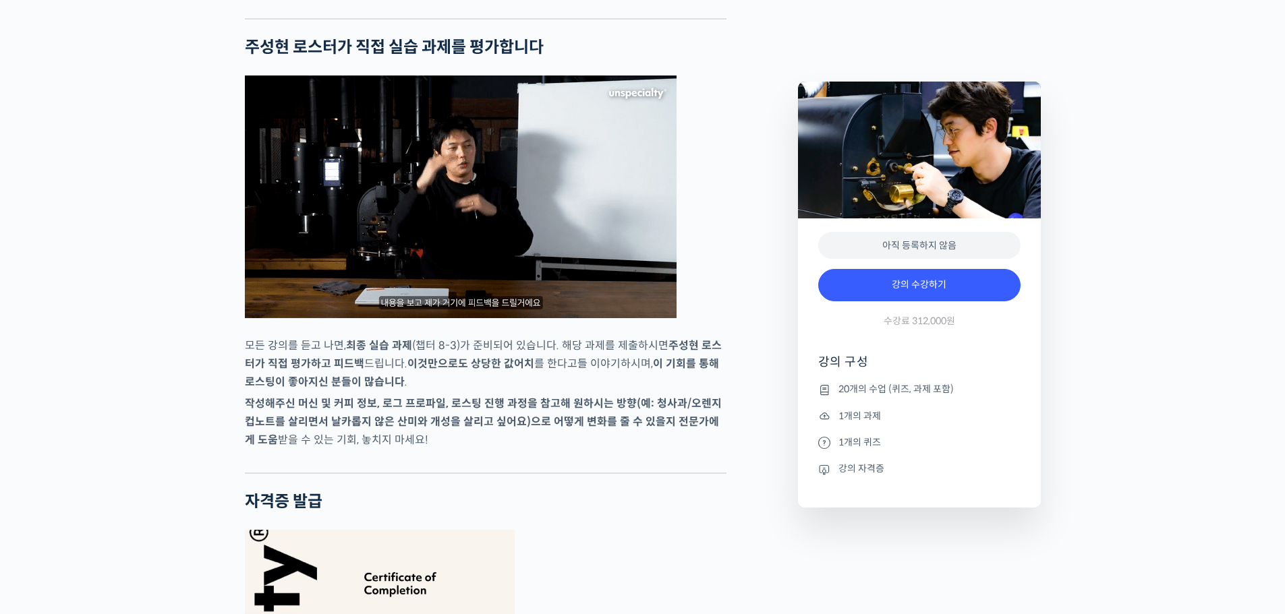
click at [166, 432] on div "최고 인기 로스팅 수업을 온라인으로! 국가대표의 로스팅 클래스 강의 상세 내용 확인하기 주성현 로스터를 소개합니다! <180 커피 로스터스> …" at bounding box center [642, 478] width 1285 height 7129
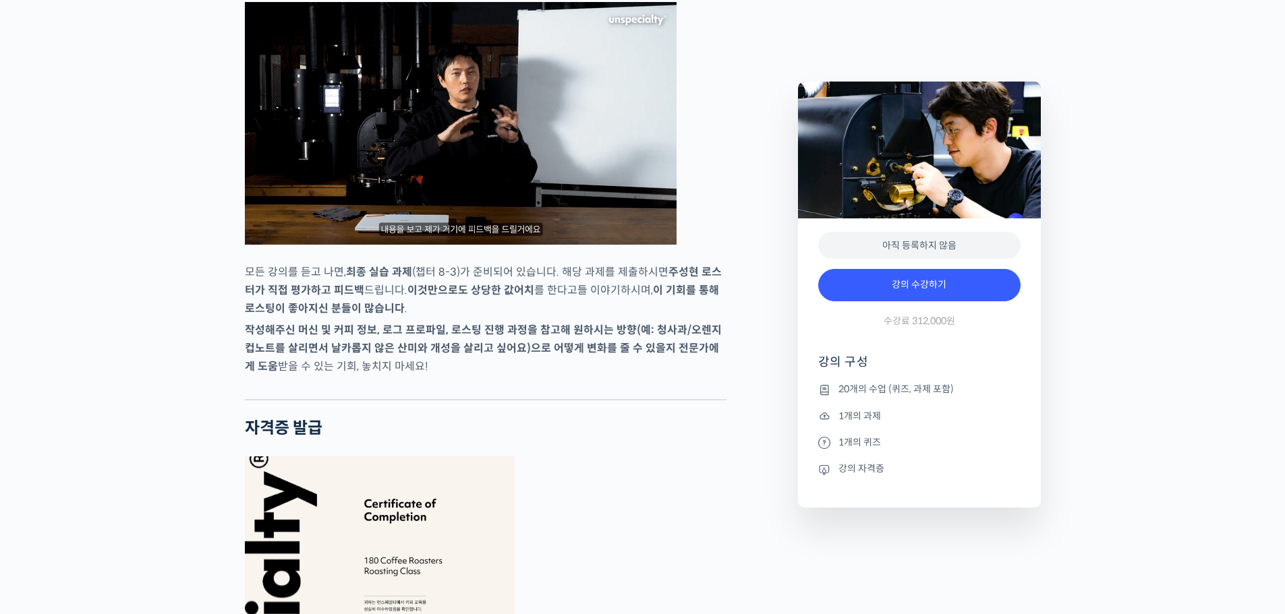
scroll to position [3777, 0]
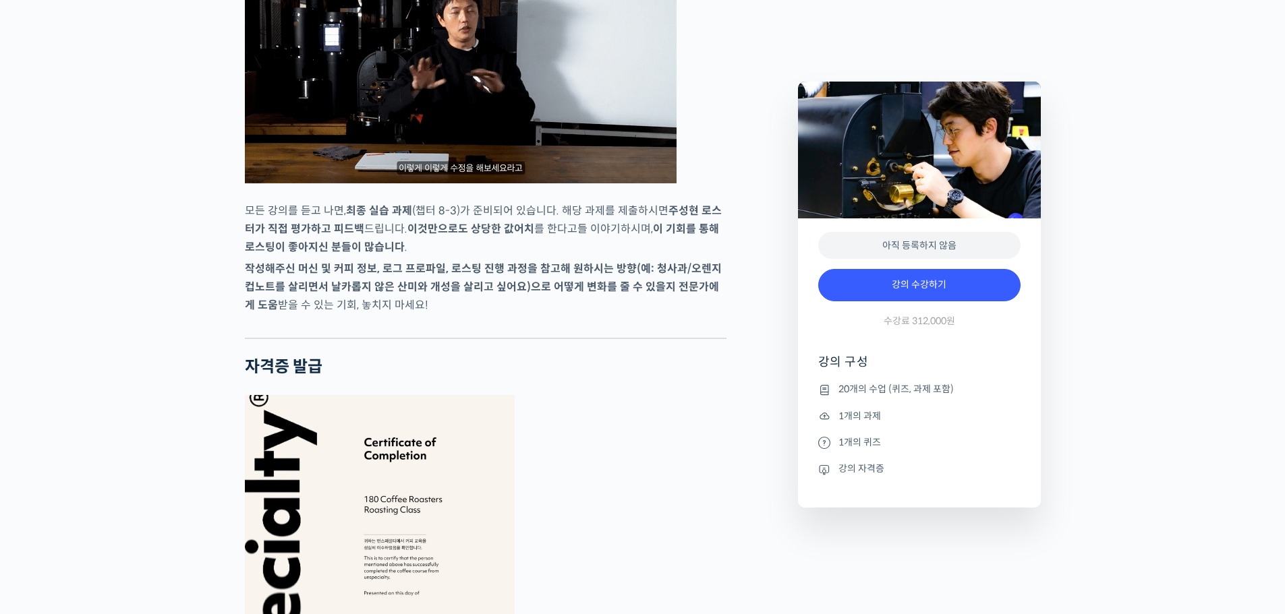
click at [166, 432] on div "최고 인기 로스팅 수업을 온라인으로! 국가대표의 로스팅 클래스 강의 상세 내용 확인하기 주성현 로스터를 소개합니다! <180 커피 로스터스> …" at bounding box center [642, 343] width 1285 height 7129
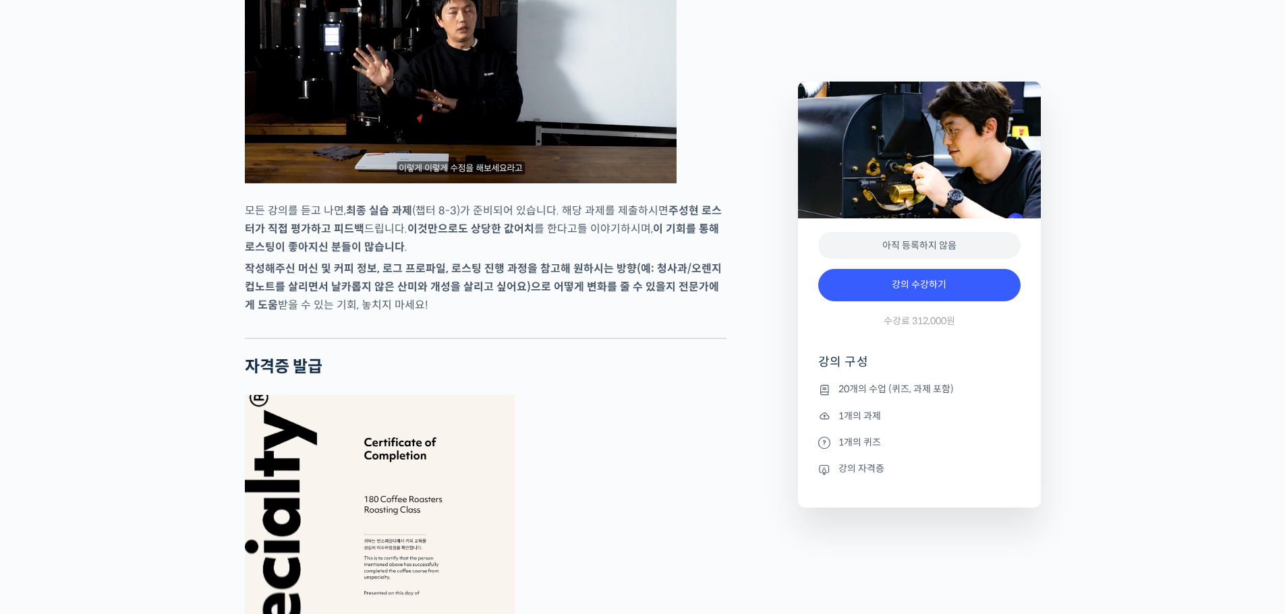
scroll to position [3845, 0]
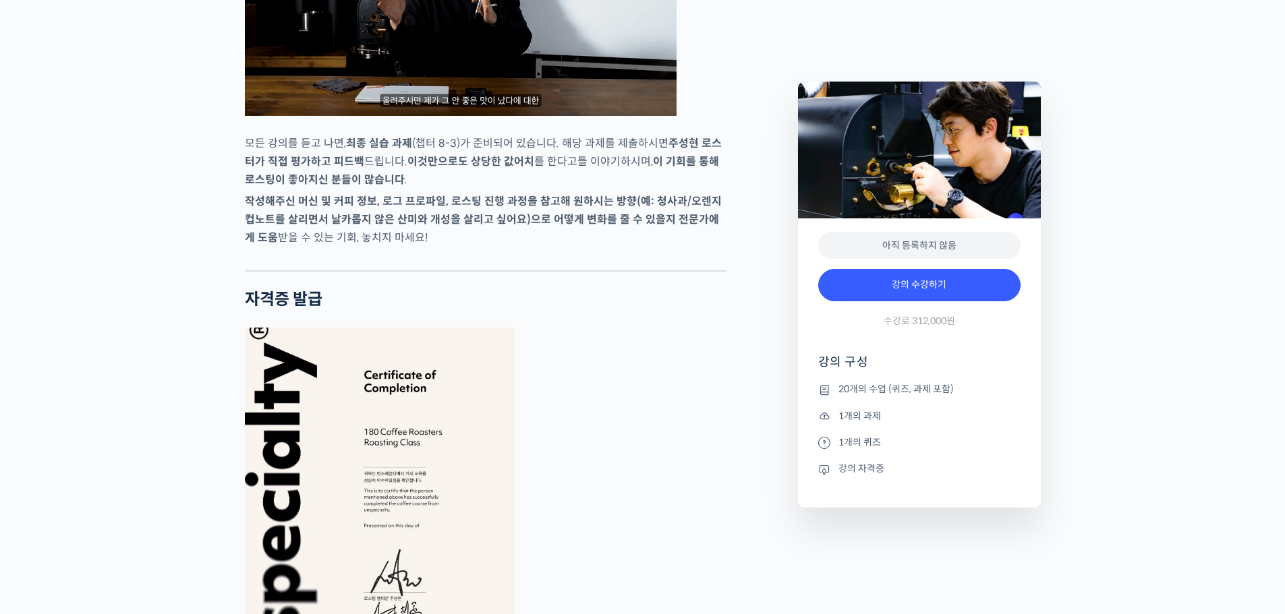
click at [166, 432] on div "최고 인기 로스팅 수업을 온라인으로! 국가대표의 로스팅 클래스 강의 상세 내용 확인하기 주성현 로스터를 소개합니다! <180 커피 로스터스> …" at bounding box center [642, 275] width 1285 height 7129
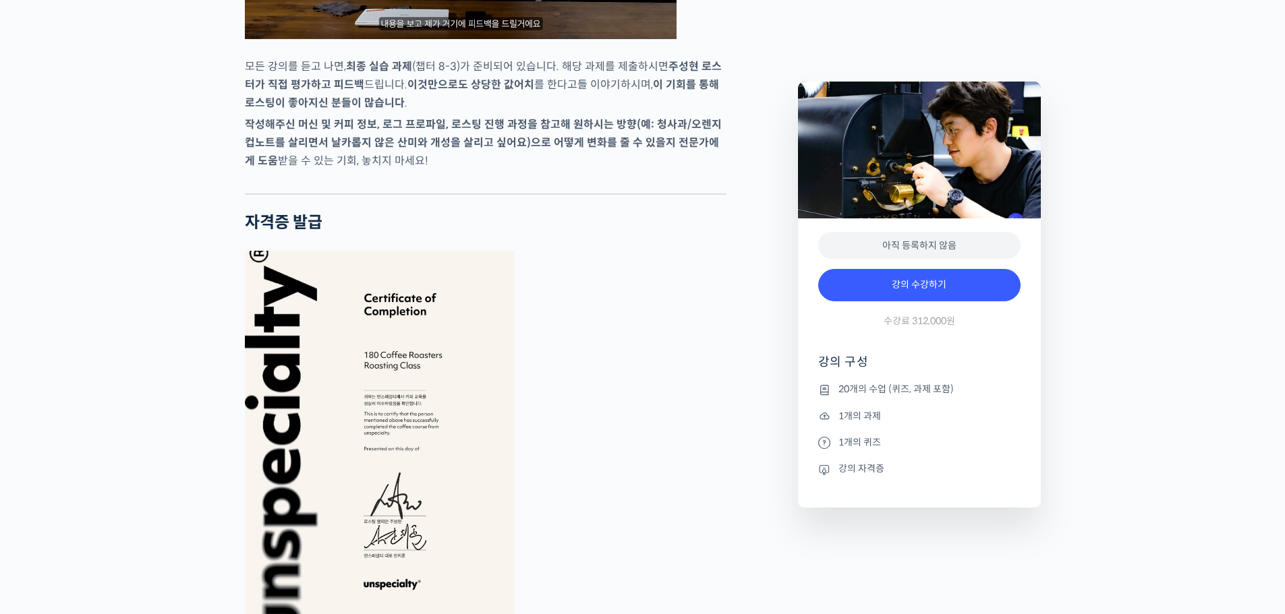
scroll to position [4047, 0]
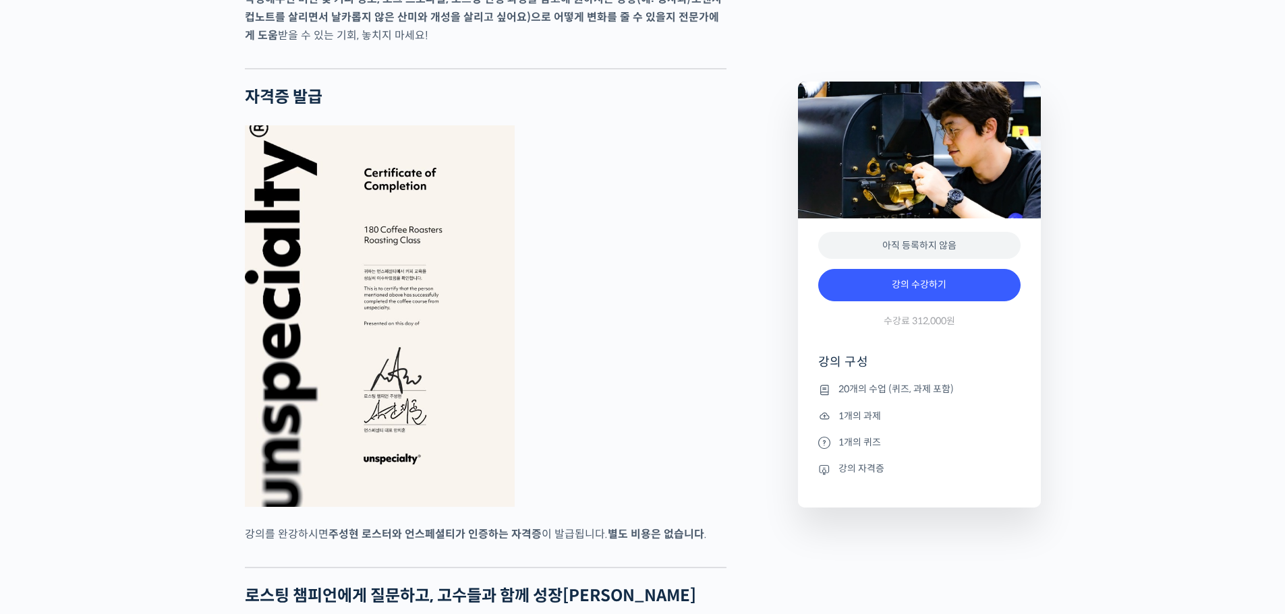
click at [166, 432] on div "최고 인기 로스팅 수업을 온라인으로! 국가대표의 로스팅 클래스 강의 상세 내용 확인하기 주성현 로스터를 소개합니다! <180 커피 로스터스> …" at bounding box center [642, 73] width 1285 height 7129
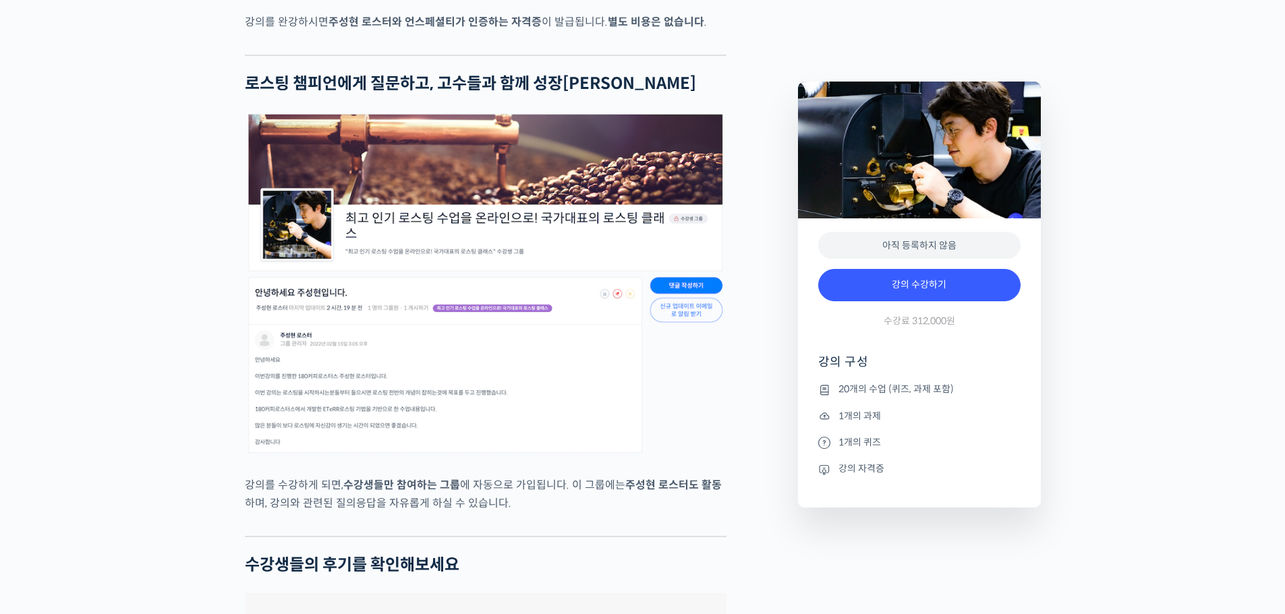
scroll to position [4519, 0]
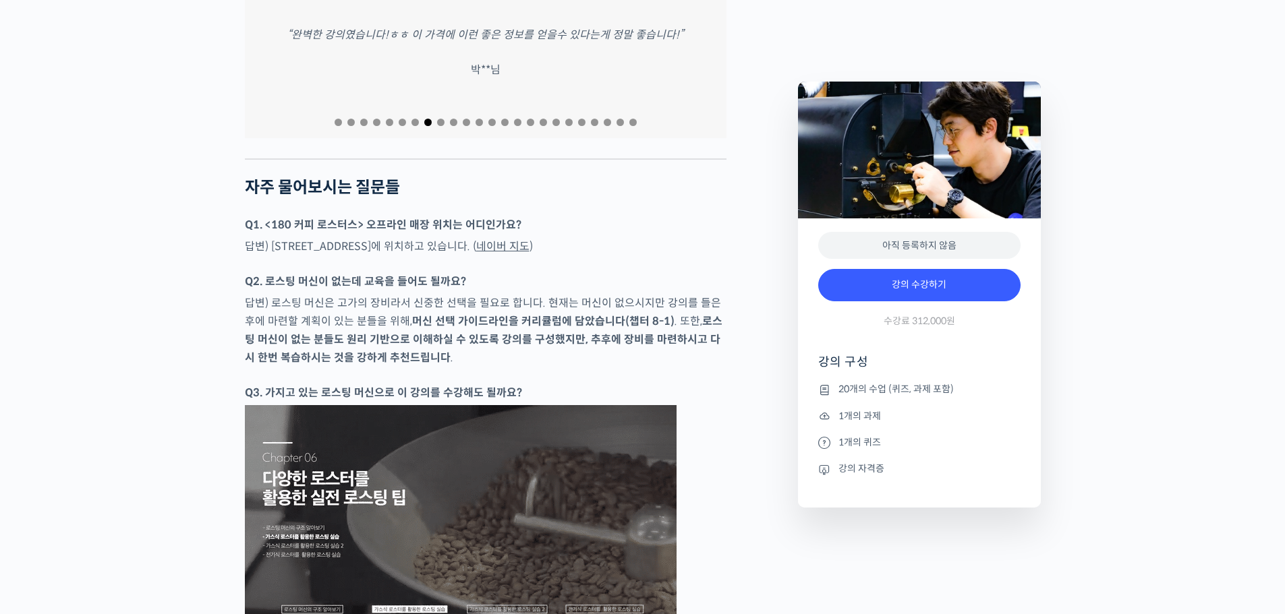
scroll to position [5328, 0]
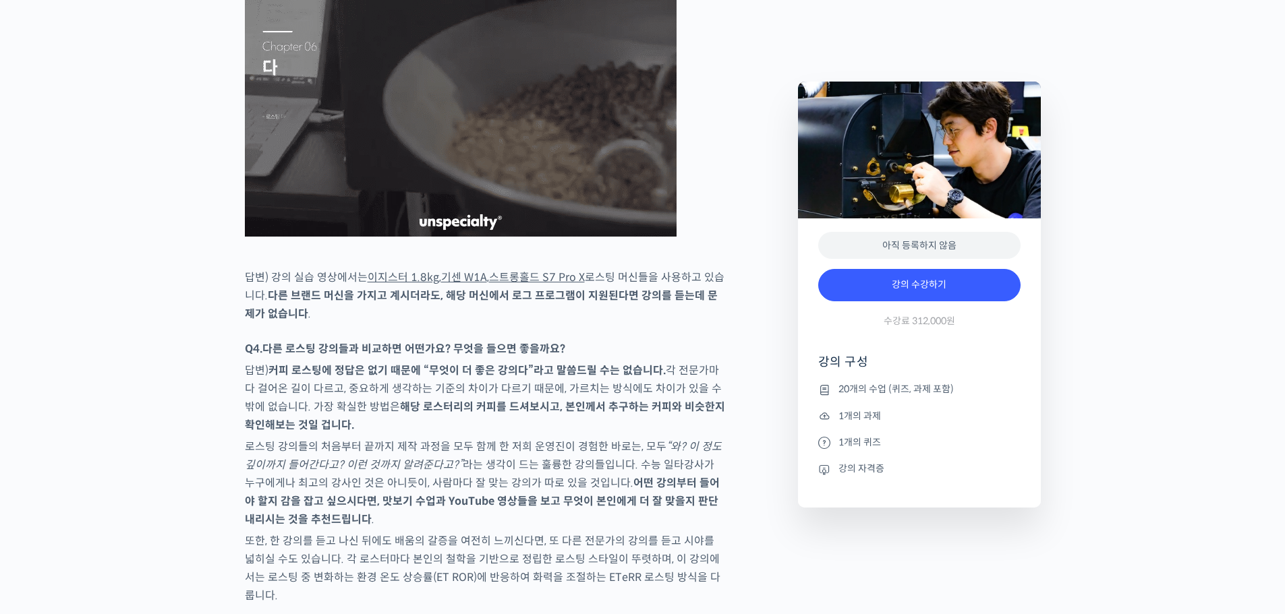
scroll to position [5598, 0]
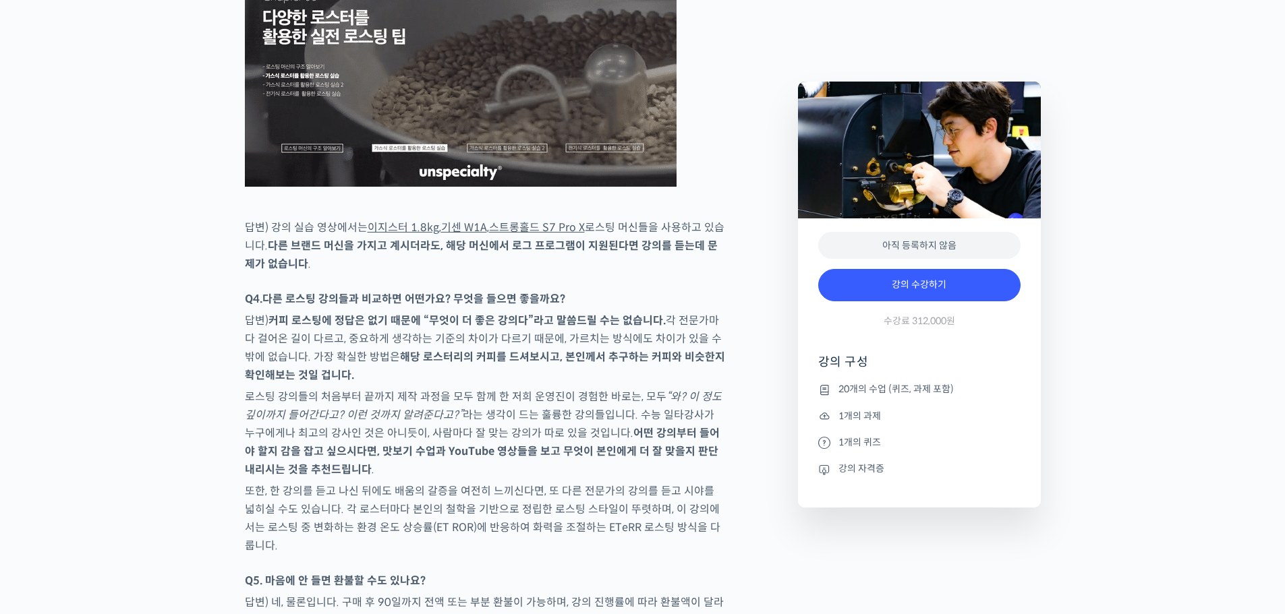
scroll to position [5733, 0]
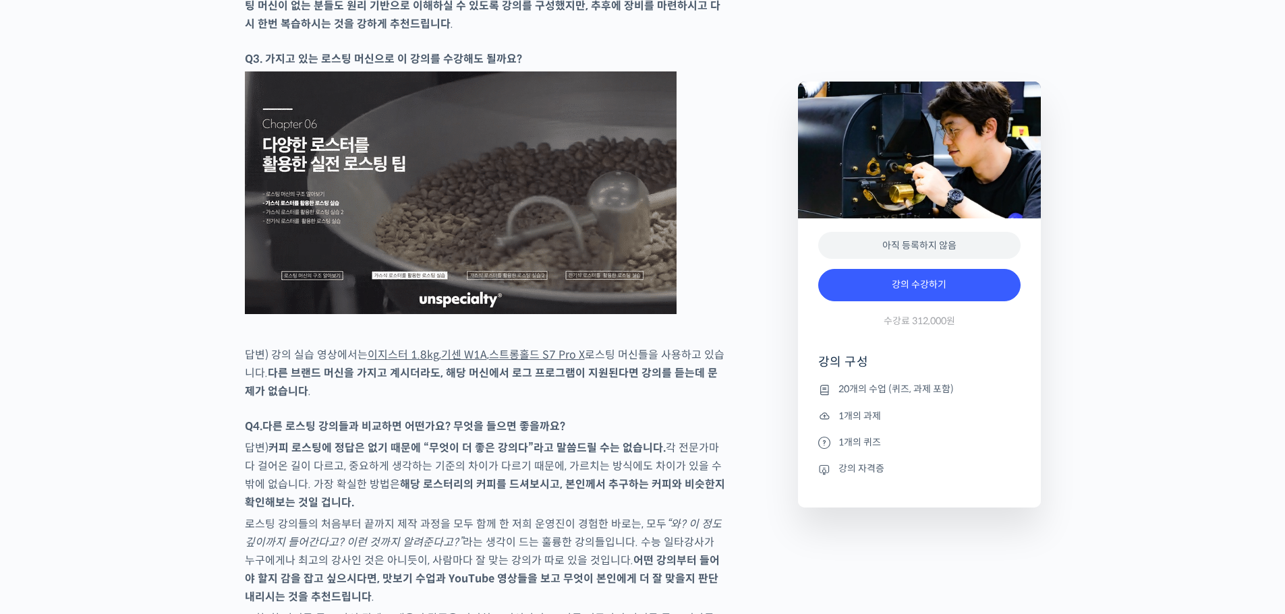
scroll to position [5531, 0]
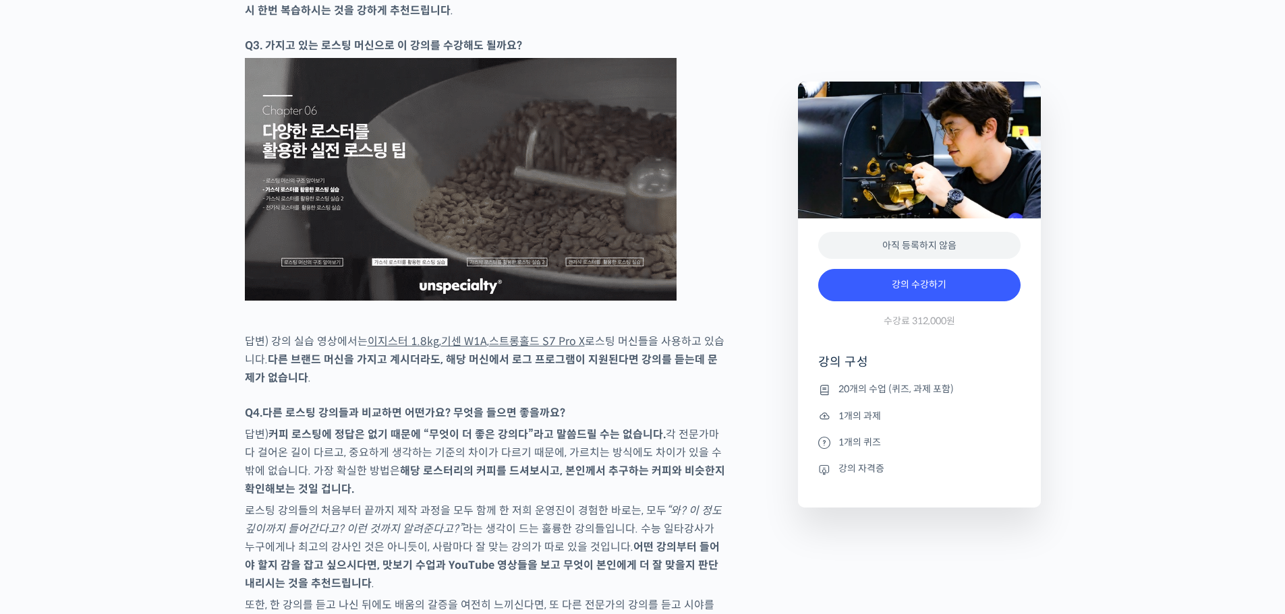
click at [561, 349] on link "스트롱홀드 S7 Pro X" at bounding box center [537, 342] width 96 height 14
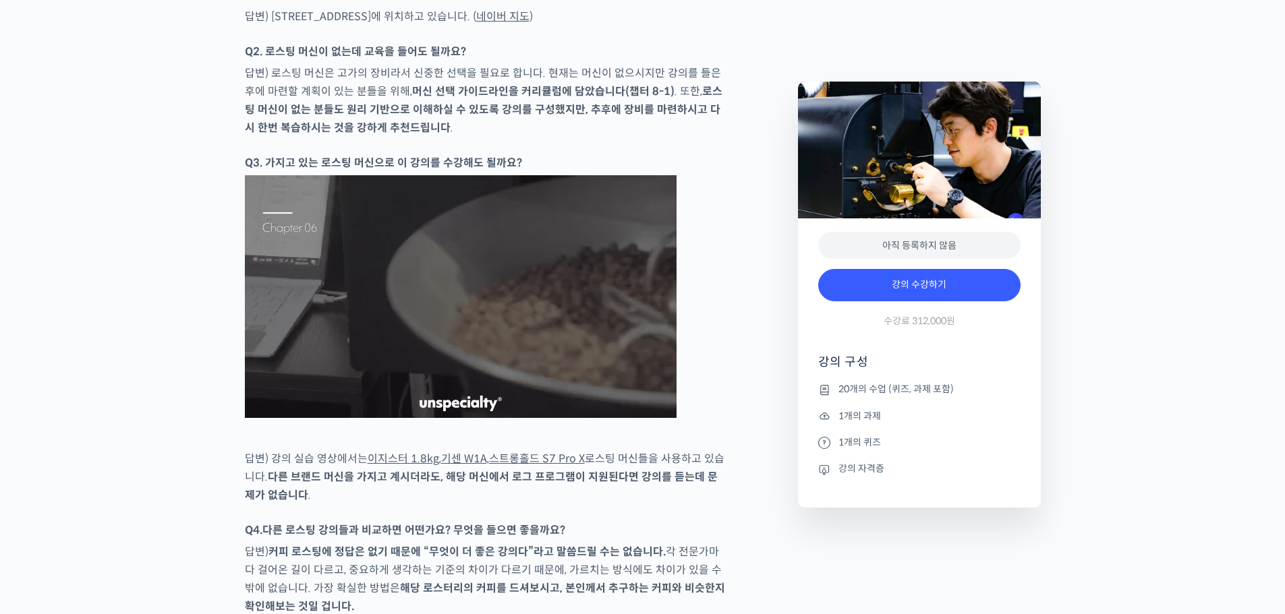
scroll to position [5194, 0]
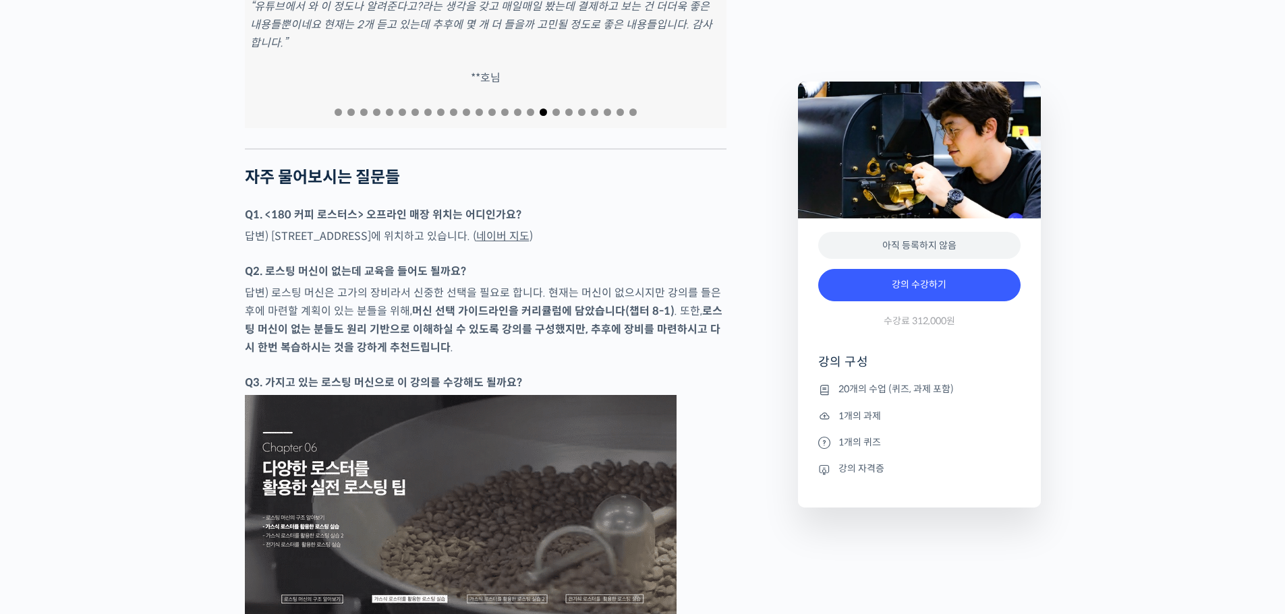
click at [529, 243] on link "네이버 지도" at bounding box center [502, 236] width 53 height 14
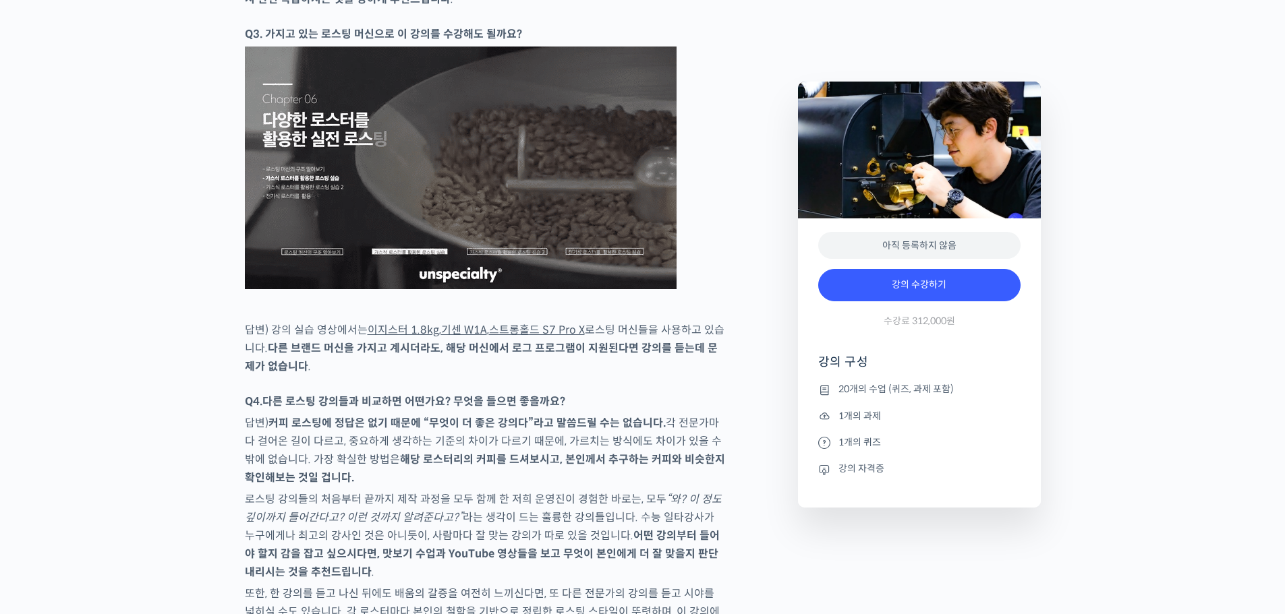
scroll to position [5868, 0]
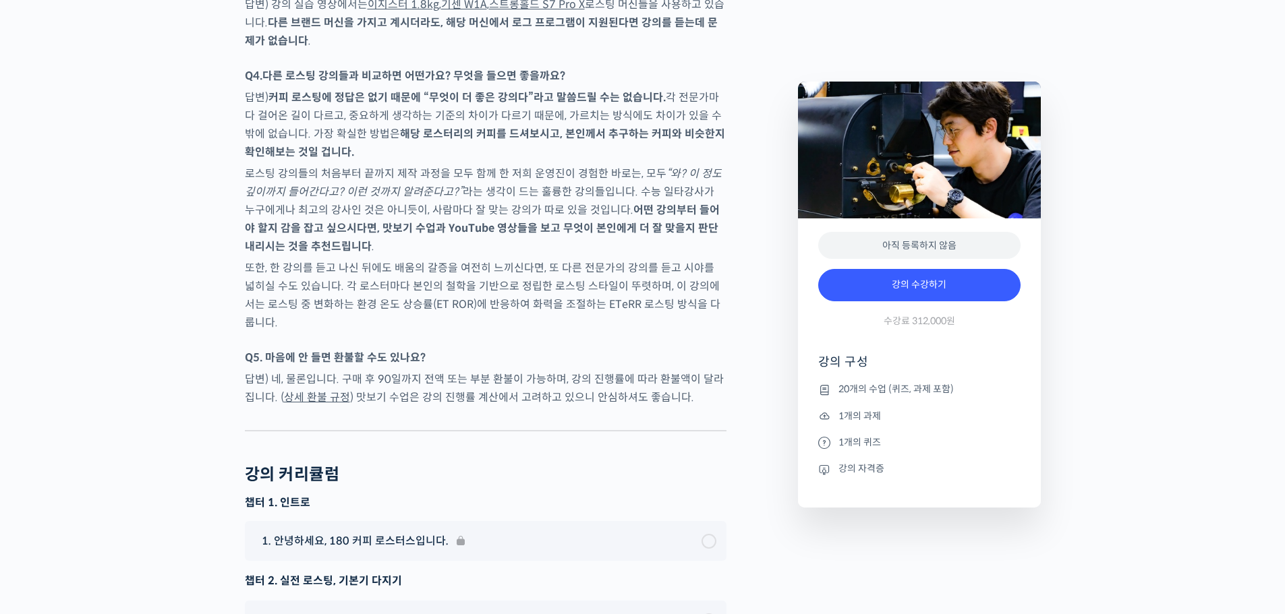
drag, startPoint x: 14, startPoint y: 408, endPoint x: 376, endPoint y: 318, distance: 373.1
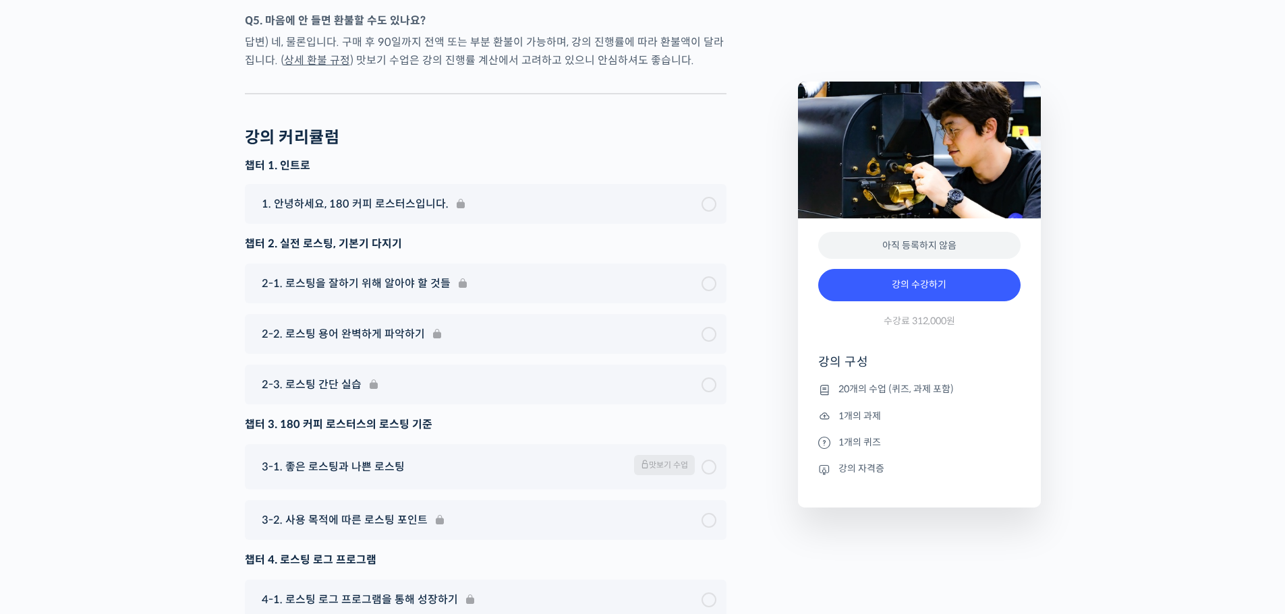
scroll to position [5801, 0]
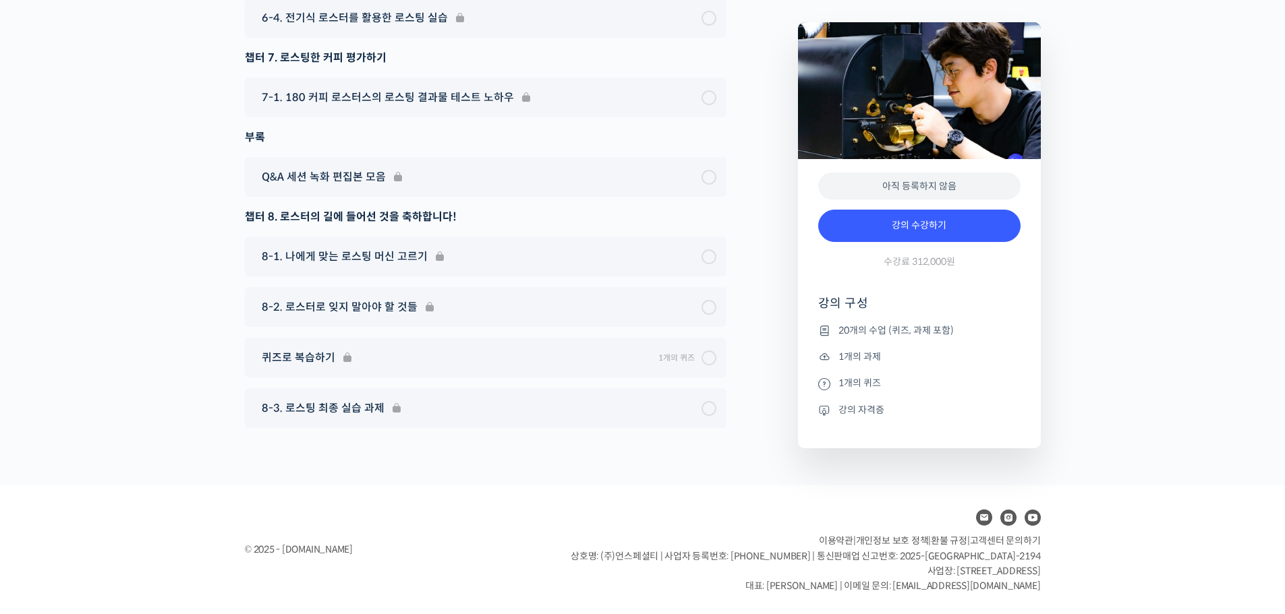
scroll to position [7243, 0]
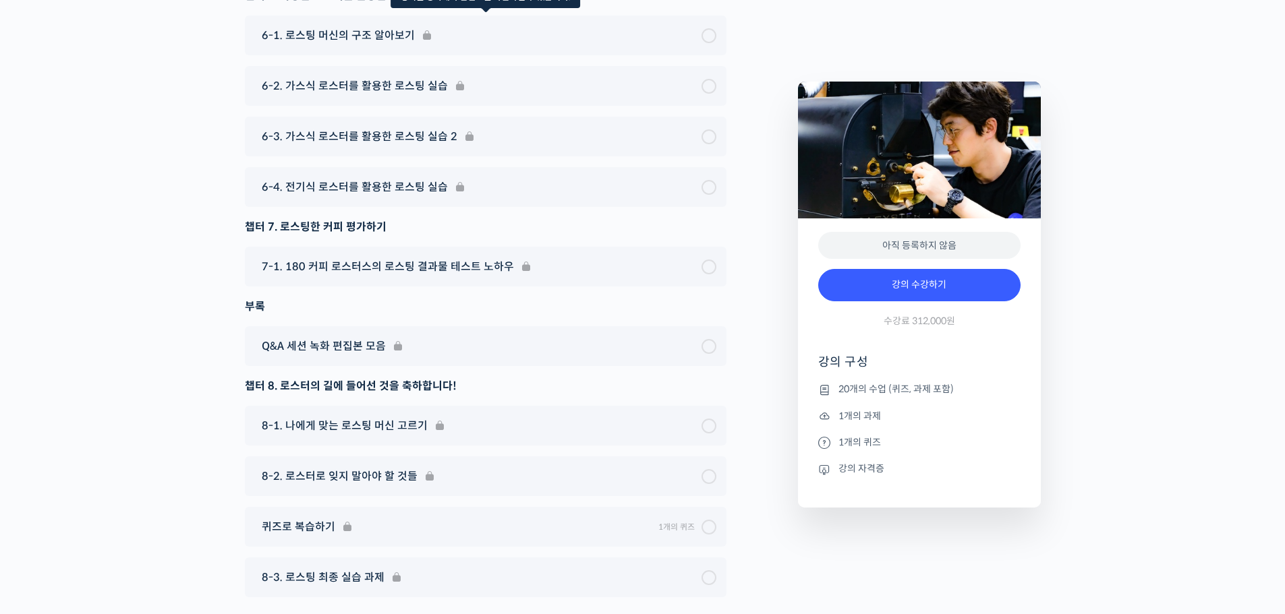
scroll to position [6839, 0]
